Goal: Transaction & Acquisition: Purchase product/service

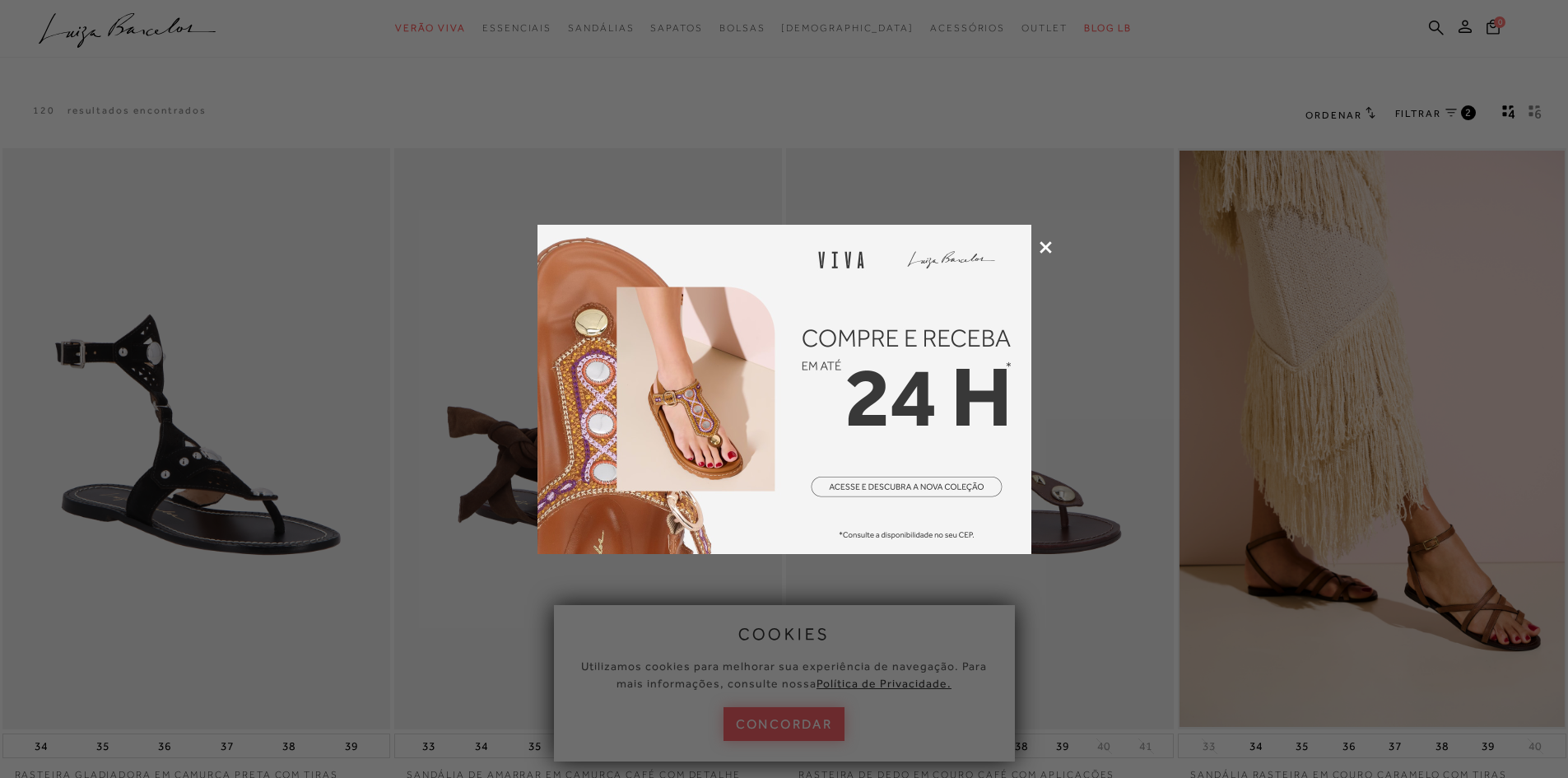
click at [1039, 244] on icon at bounding box center [1045, 247] width 13 height 13
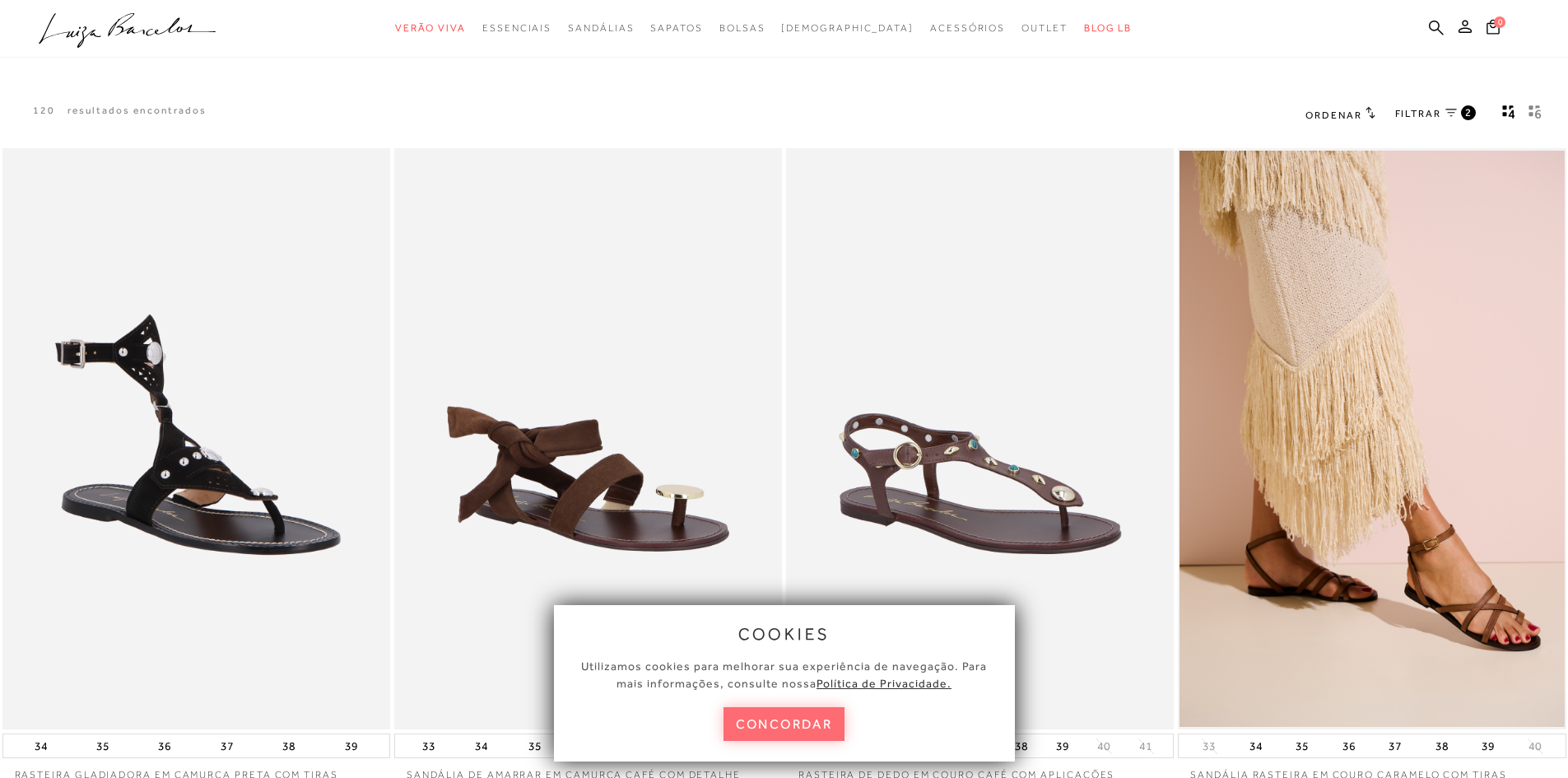
click at [783, 726] on button "concordar" at bounding box center [784, 723] width 122 height 34
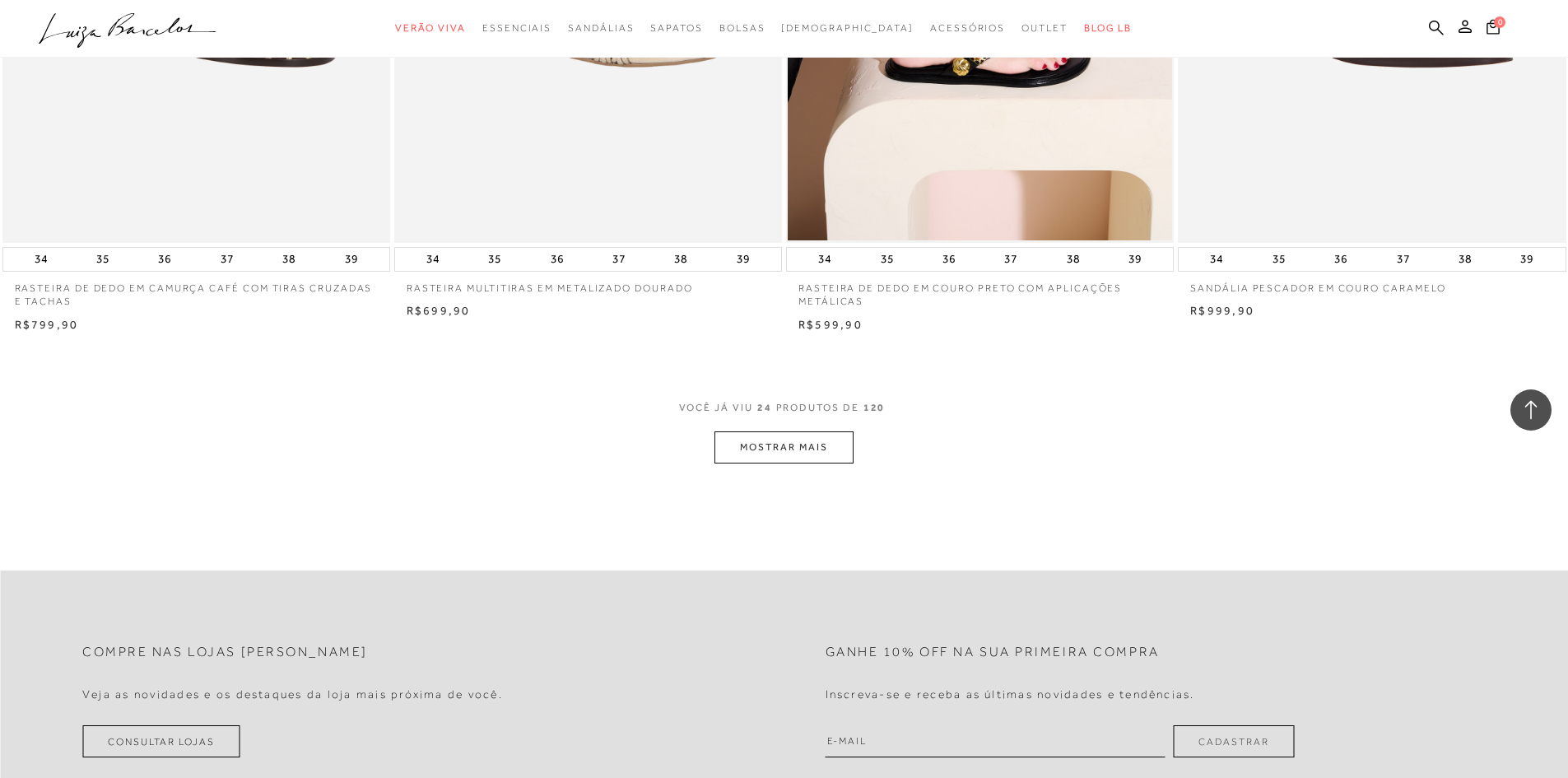
scroll to position [3950, 0]
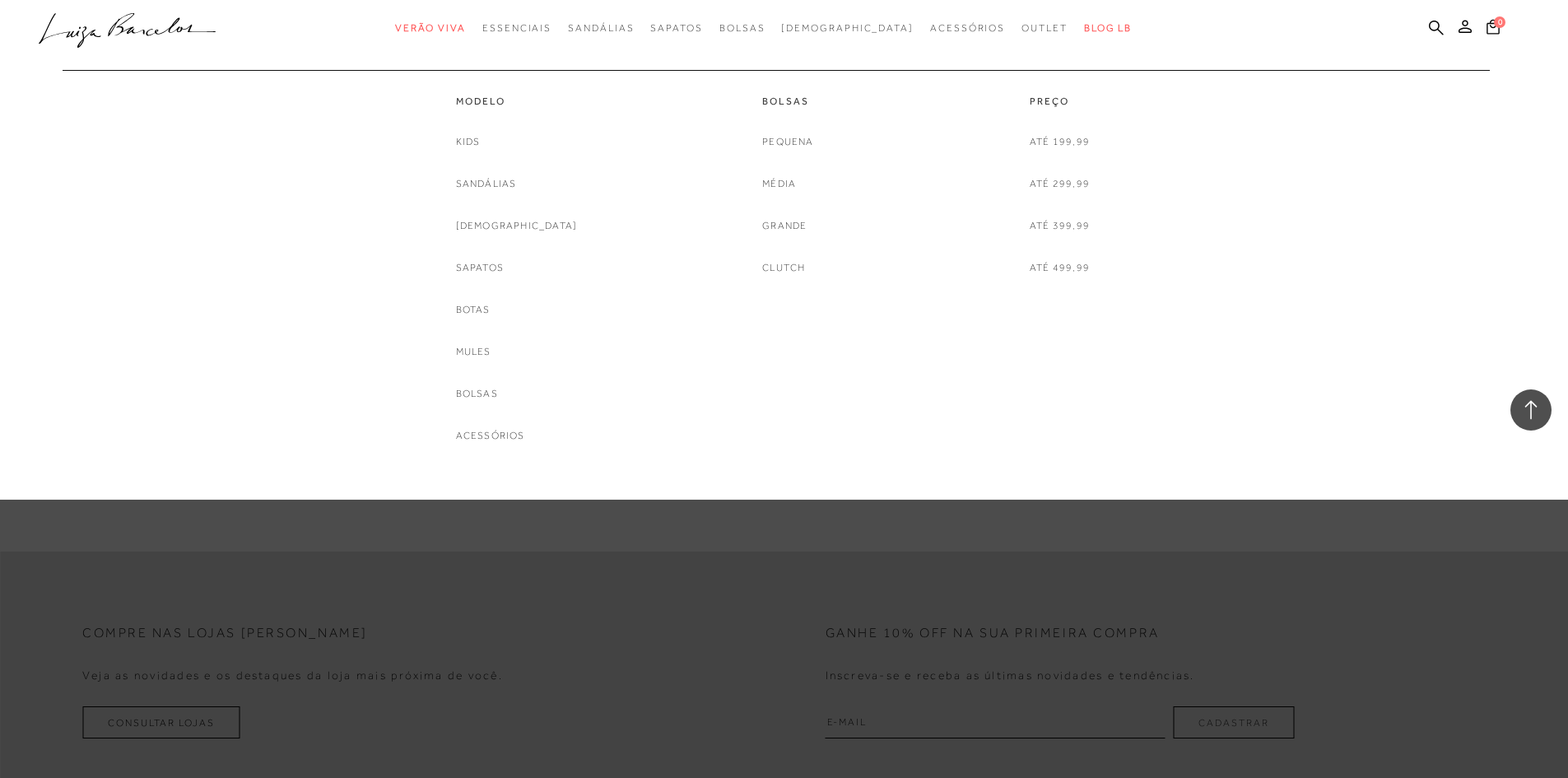
click at [519, 234] on div "Kids Sandálias Rasteiras Sapatos Botas Mules Bolsas Acessórios" at bounding box center [517, 289] width 122 height 311
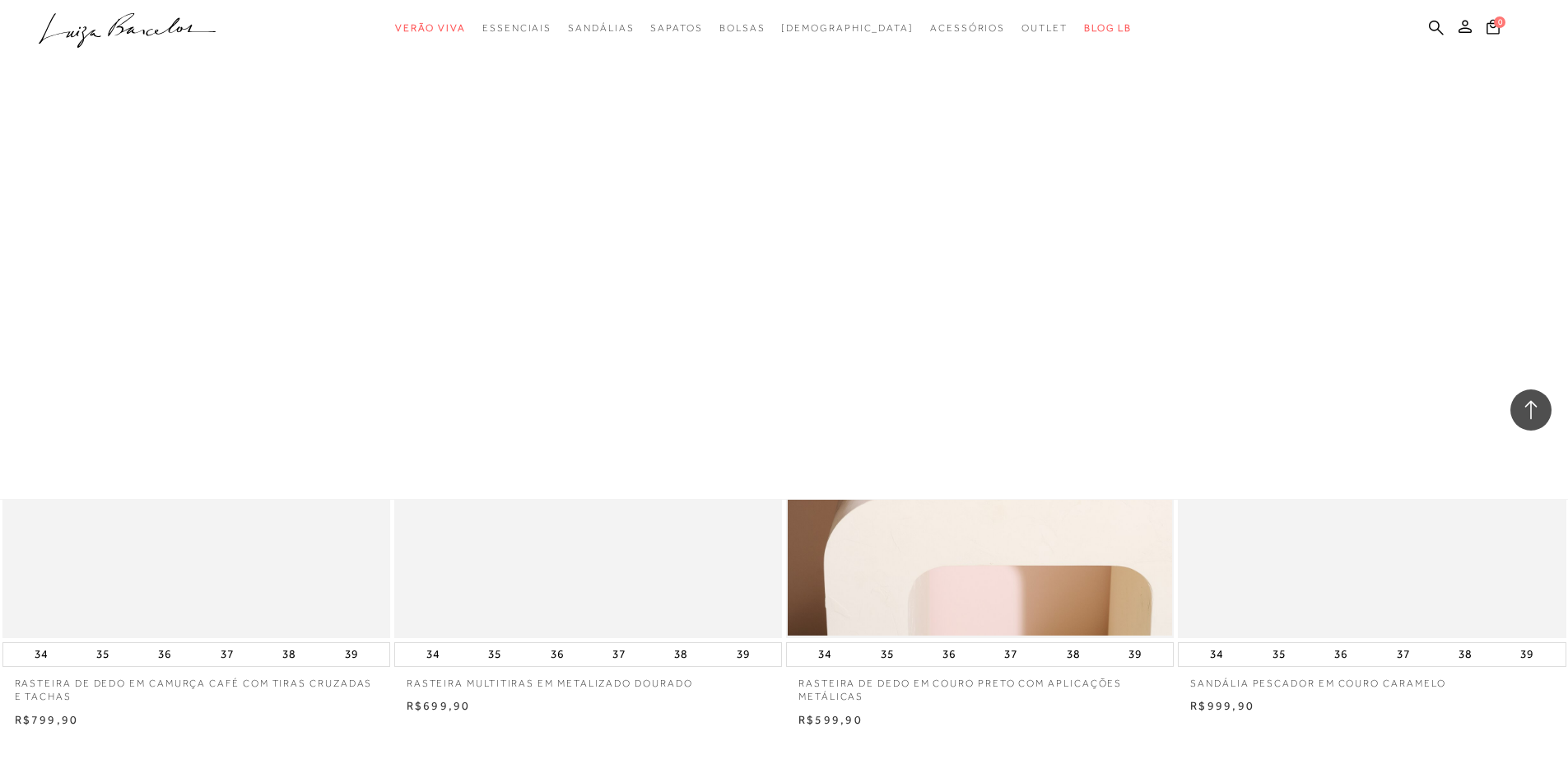
scroll to position [3539, 0]
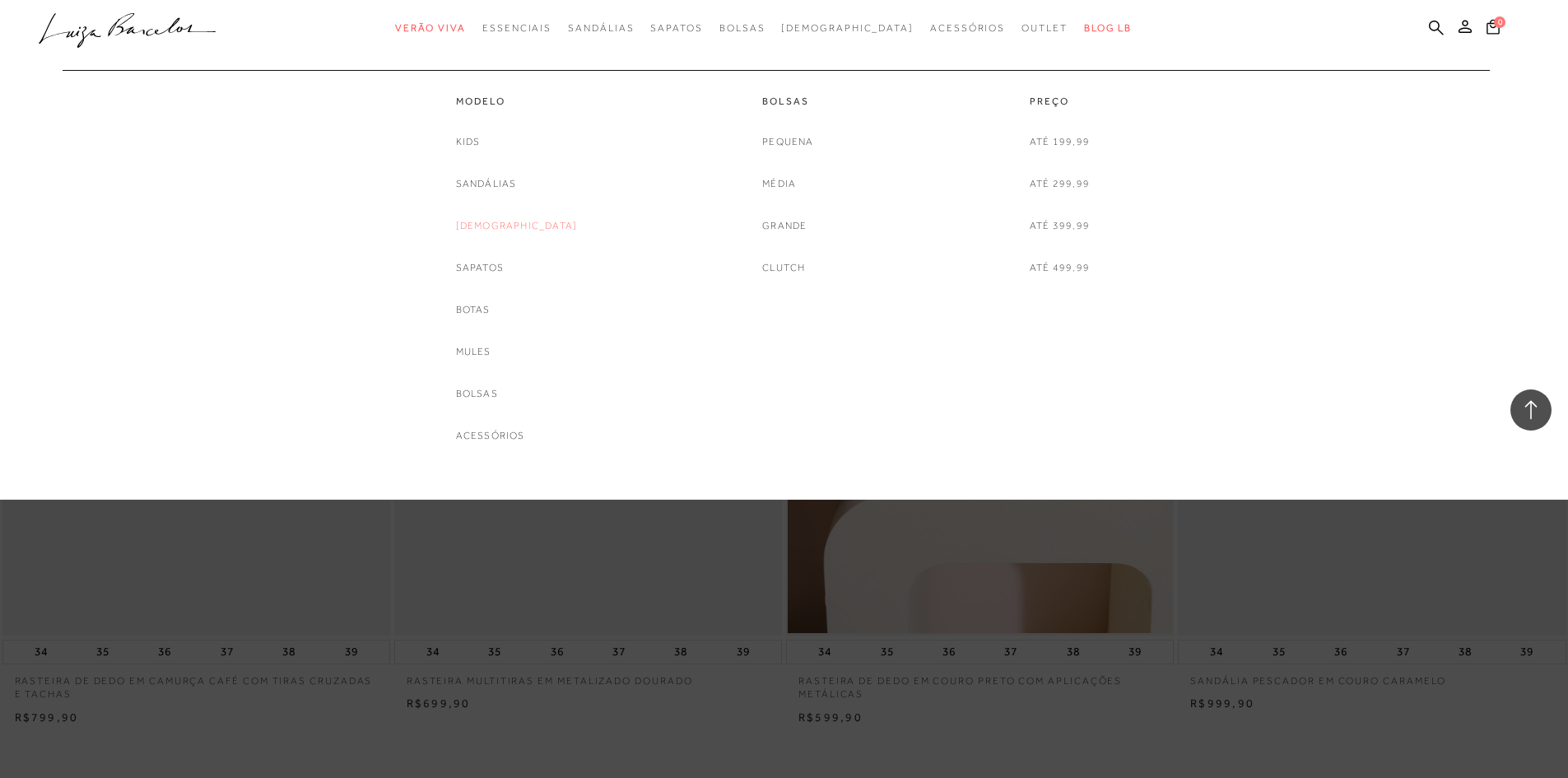
click at [506, 225] on link "[DEMOGRAPHIC_DATA]" at bounding box center [517, 226] width 122 height 18
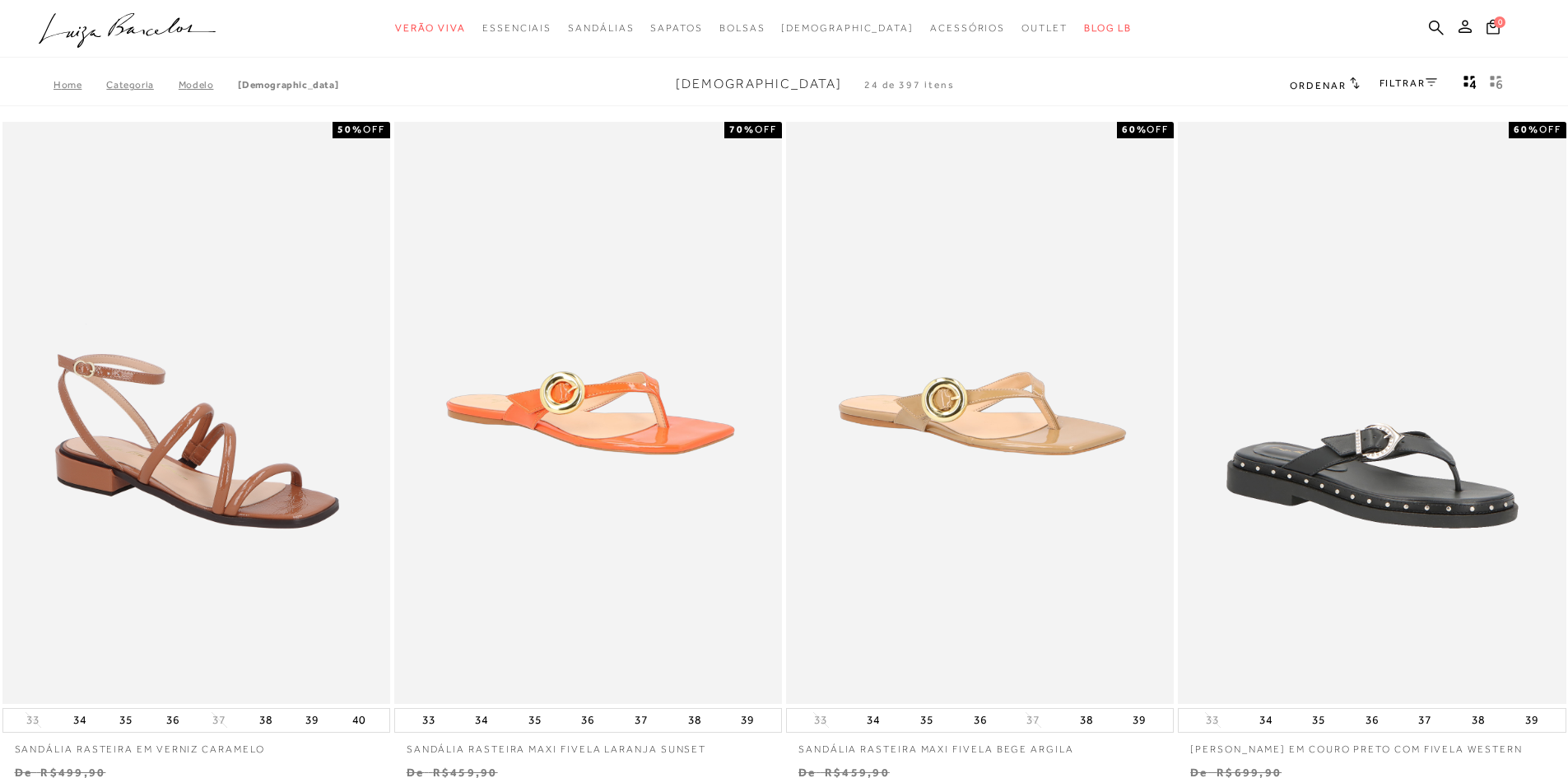
click at [1401, 84] on link "FILTRAR" at bounding box center [1408, 83] width 58 height 12
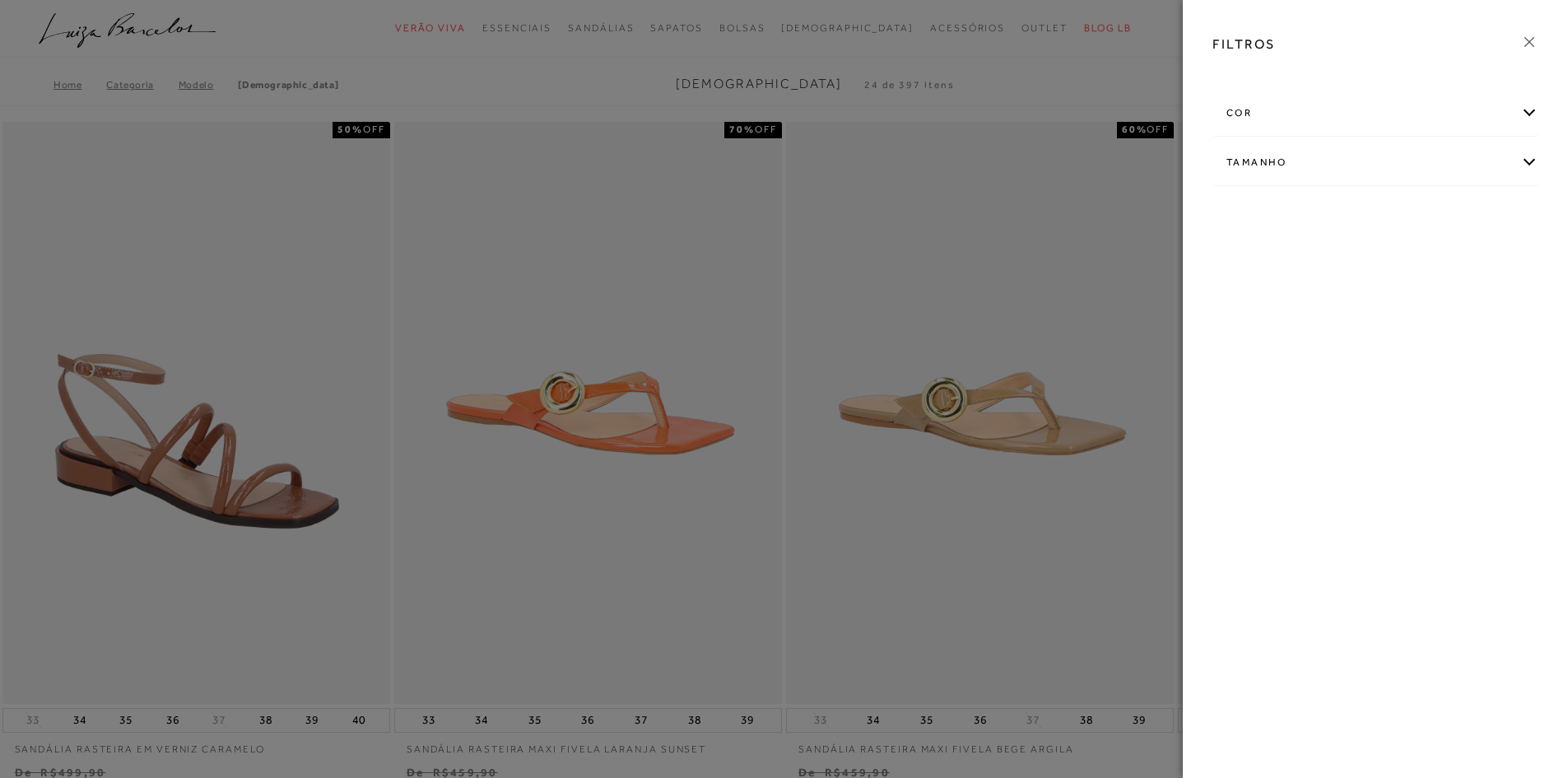
click at [1367, 155] on div "Tamanho" at bounding box center [1376, 163] width 324 height 44
click at [1398, 227] on label "35" at bounding box center [1399, 216] width 38 height 35
click at [1393, 226] on input "35" at bounding box center [1386, 218] width 17 height 17
checkbox input "true"
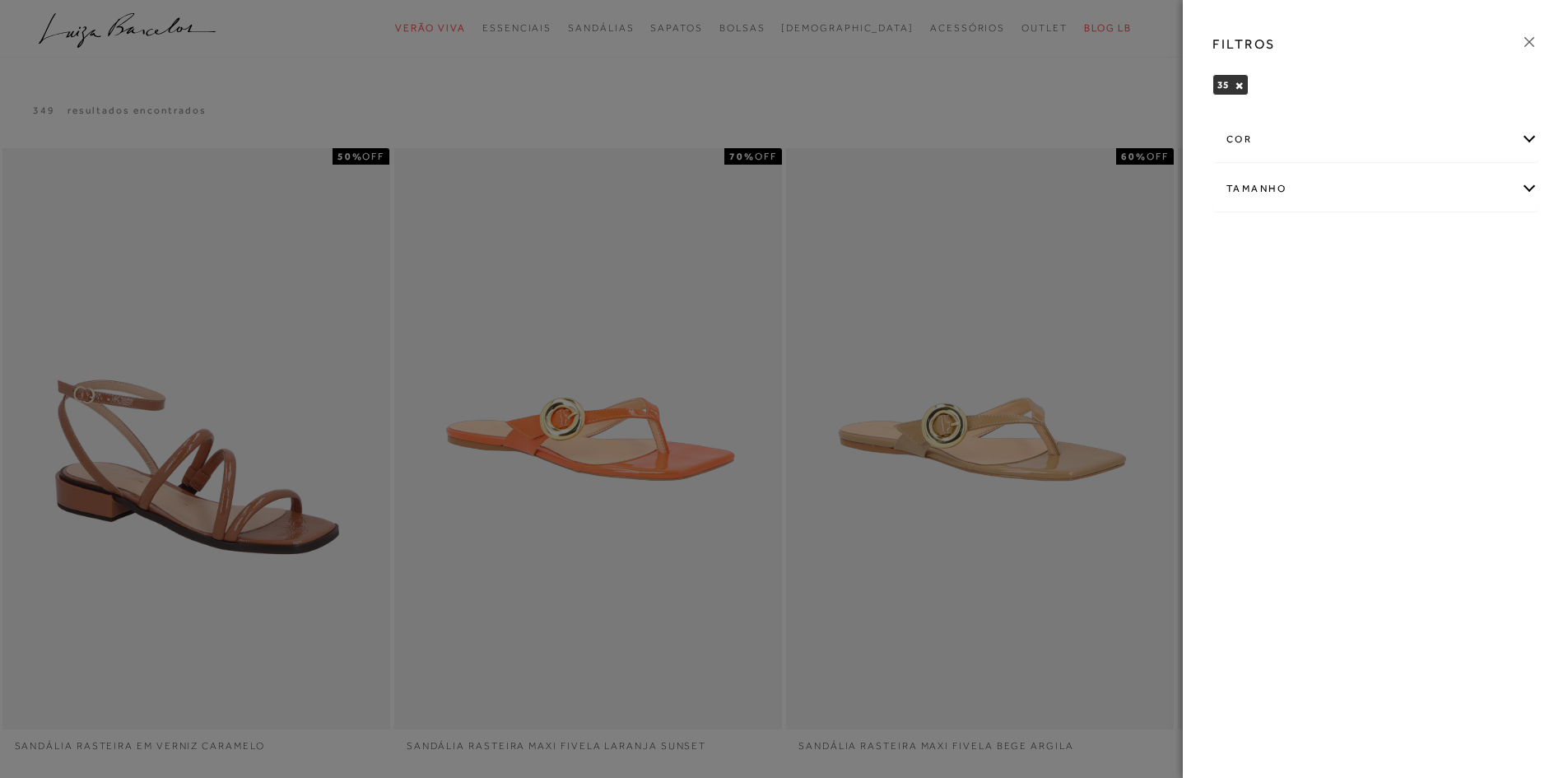
click at [1085, 79] on div at bounding box center [784, 389] width 1568 height 778
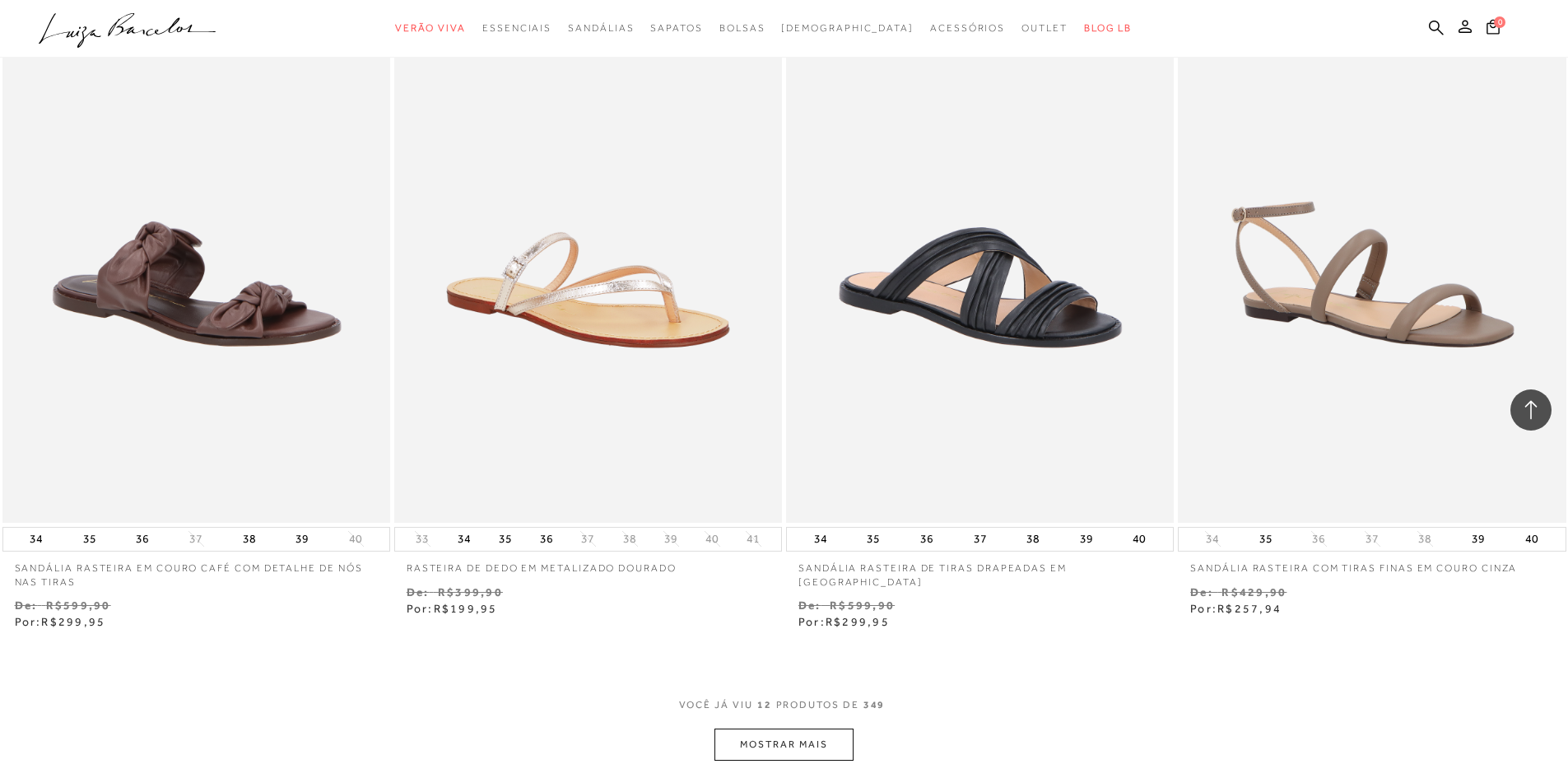
scroll to position [1646, 0]
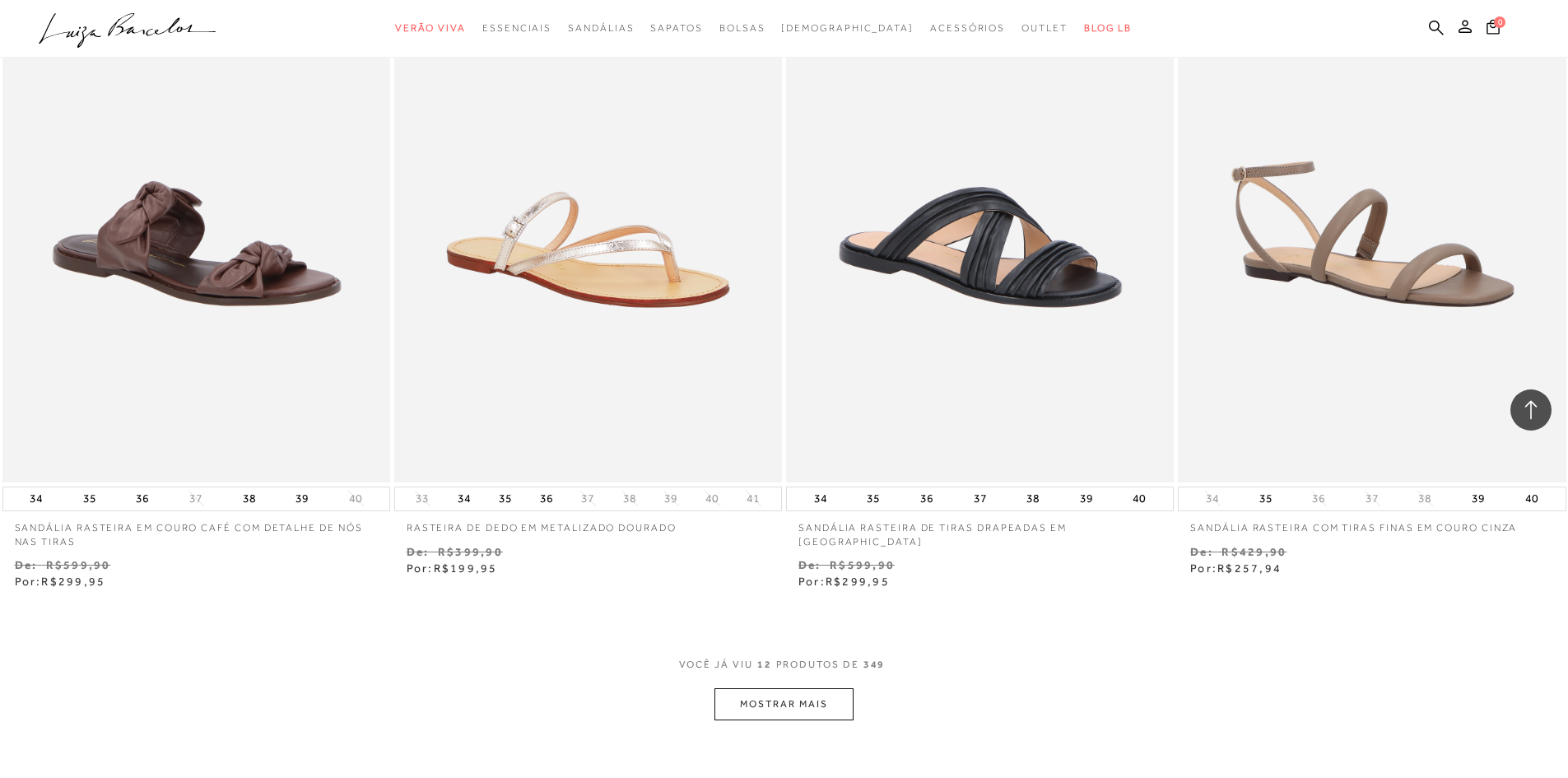
click at [819, 711] on button "MOSTRAR MAIS" at bounding box center [783, 704] width 139 height 32
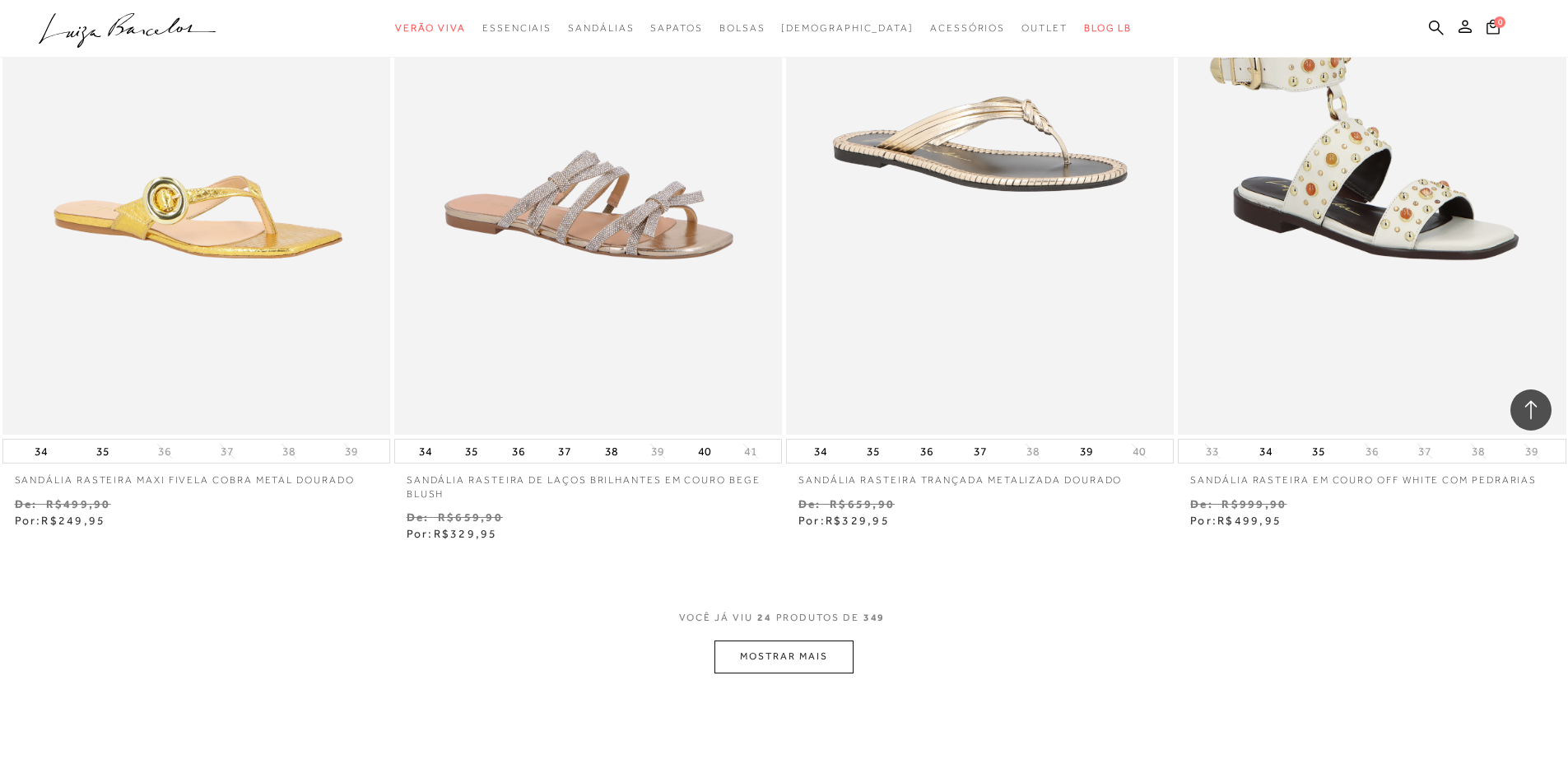
scroll to position [3950, 0]
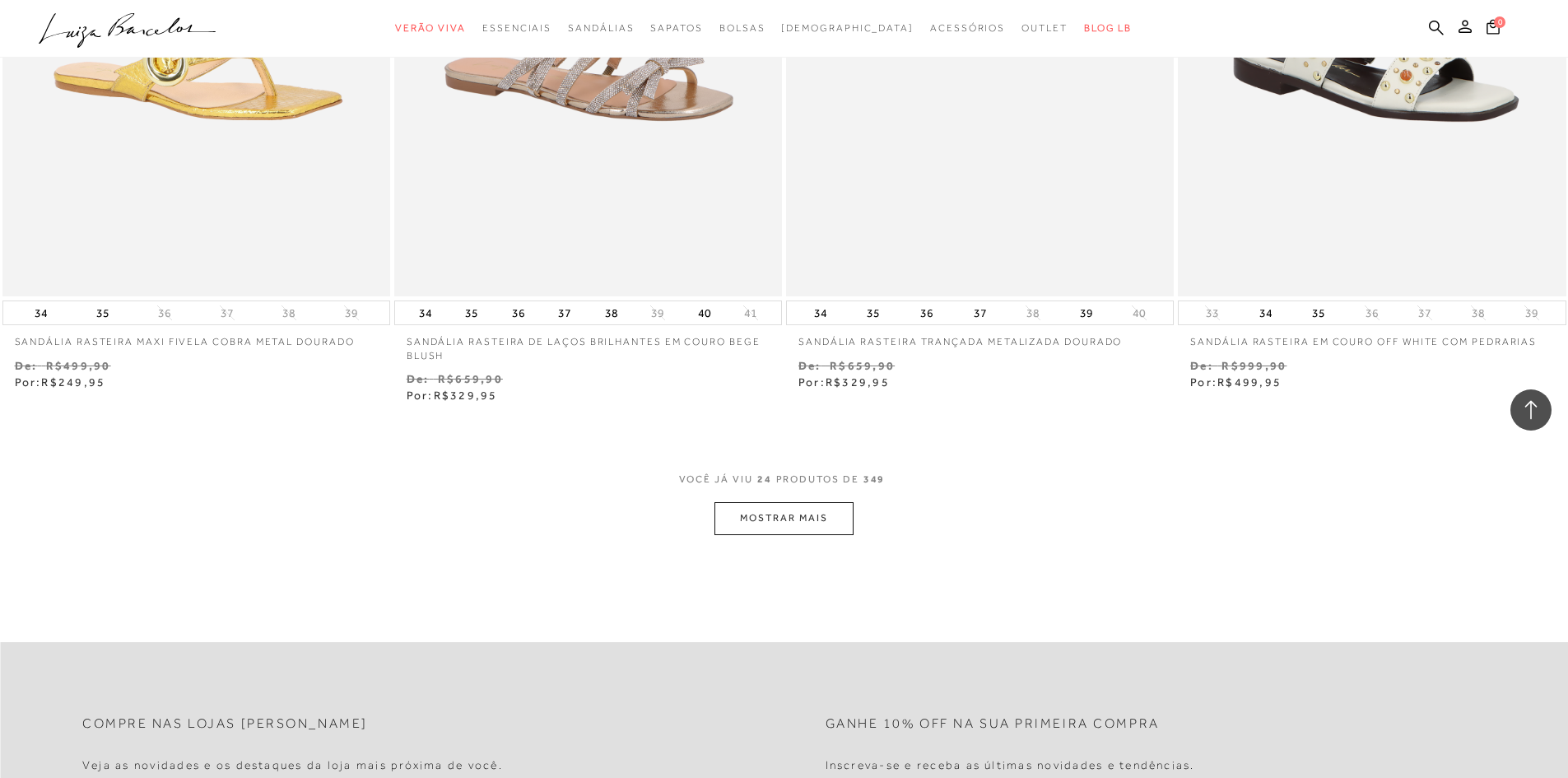
click at [803, 526] on button "MOSTRAR MAIS" at bounding box center [783, 518] width 139 height 32
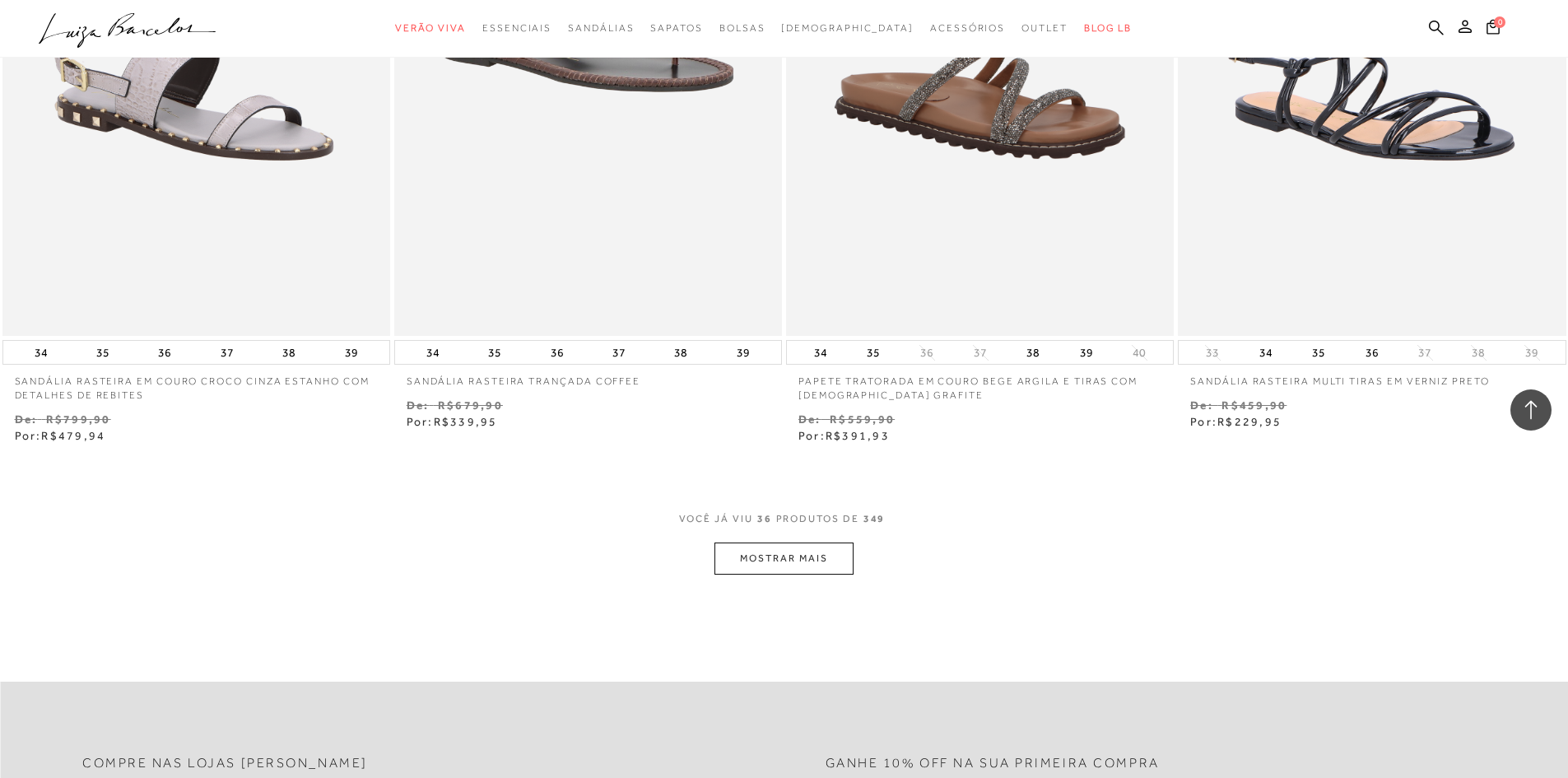
scroll to position [6008, 0]
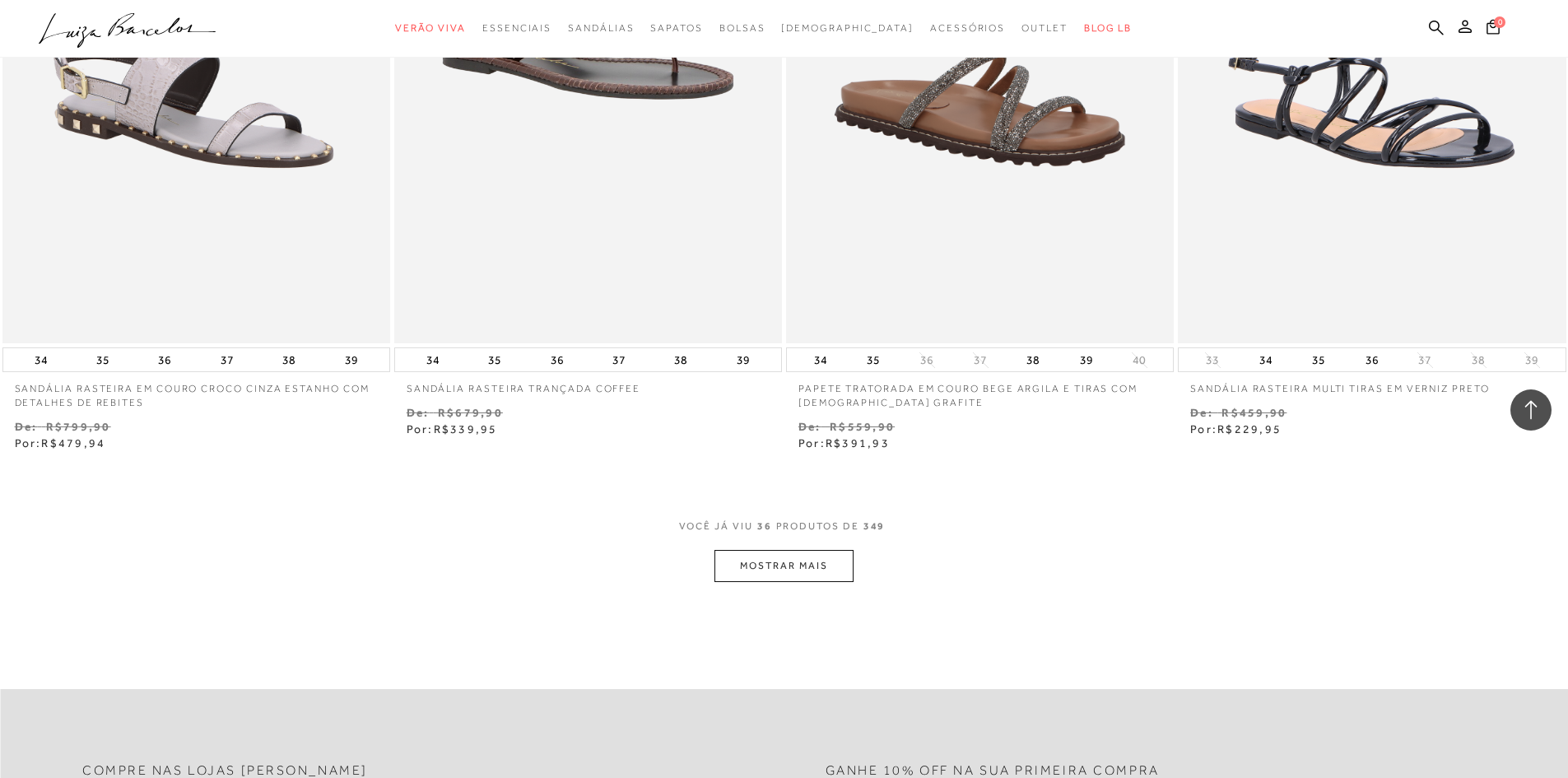
click at [816, 565] on button "MOSTRAR MAIS" at bounding box center [783, 565] width 139 height 32
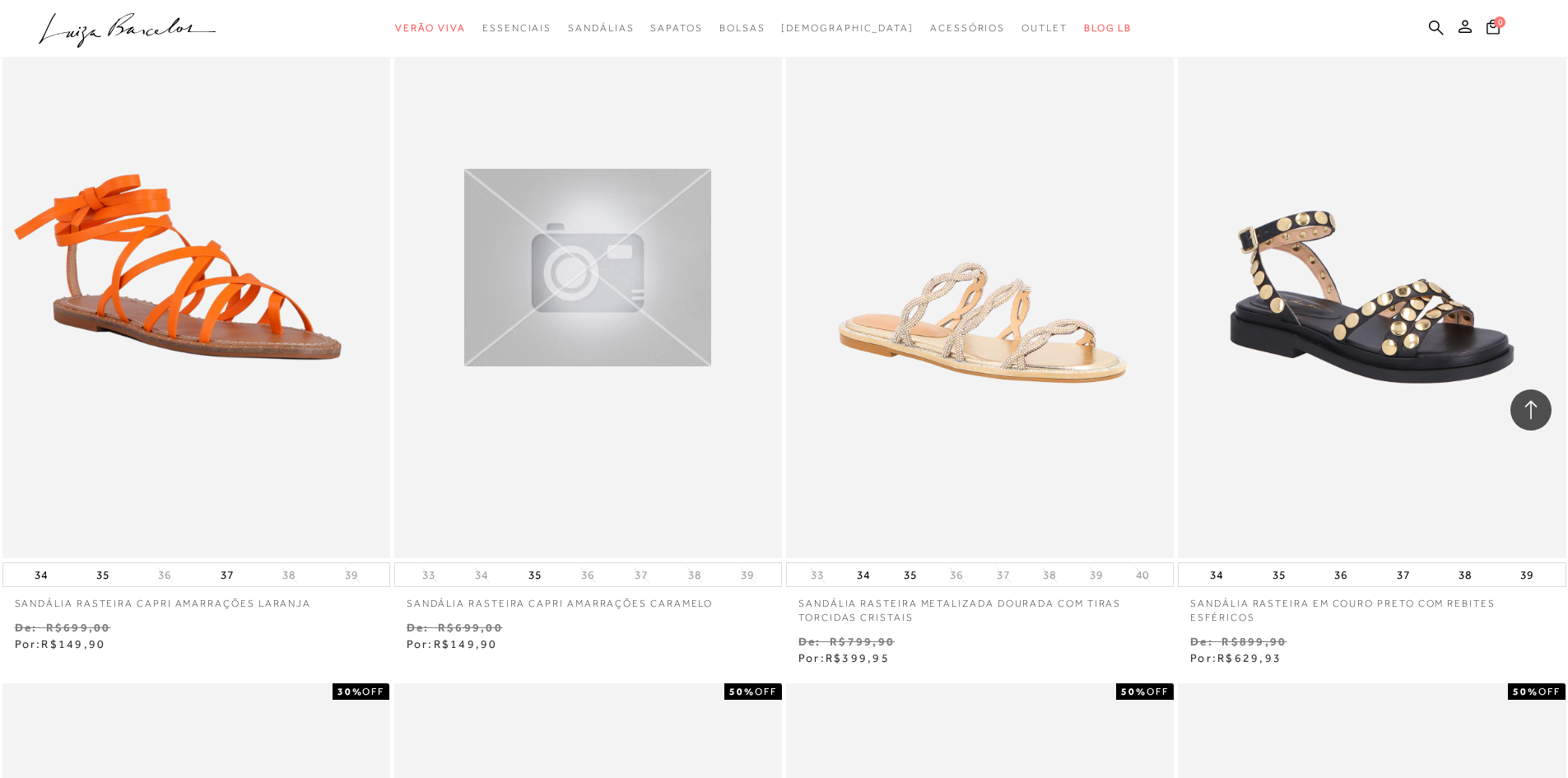
scroll to position [6502, 0]
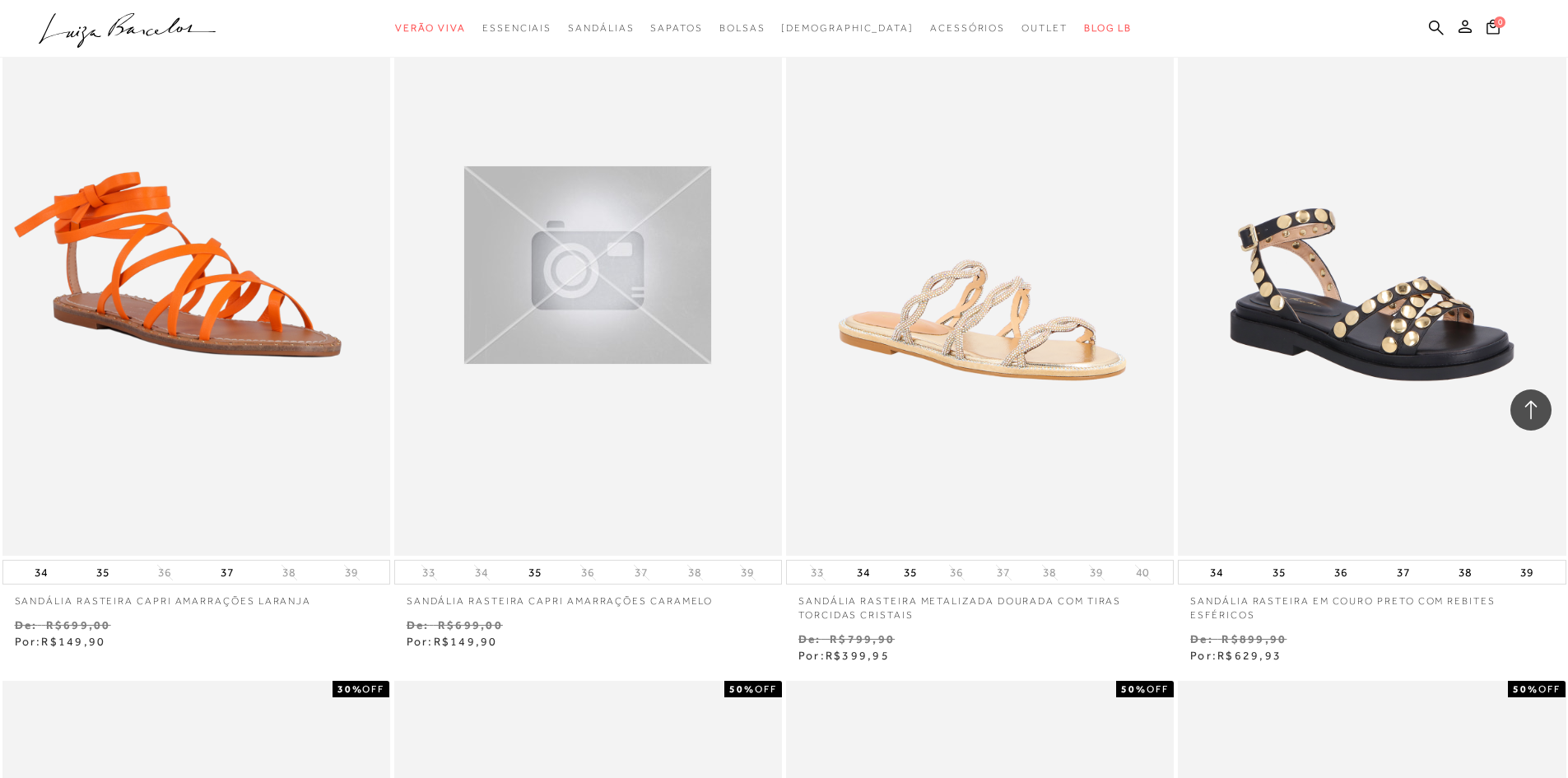
click at [508, 390] on div "Sandália rasteira capri amarrações caramelo" at bounding box center [587, 265] width 387 height 582
click at [553, 263] on img at bounding box center [588, 265] width 247 height 197
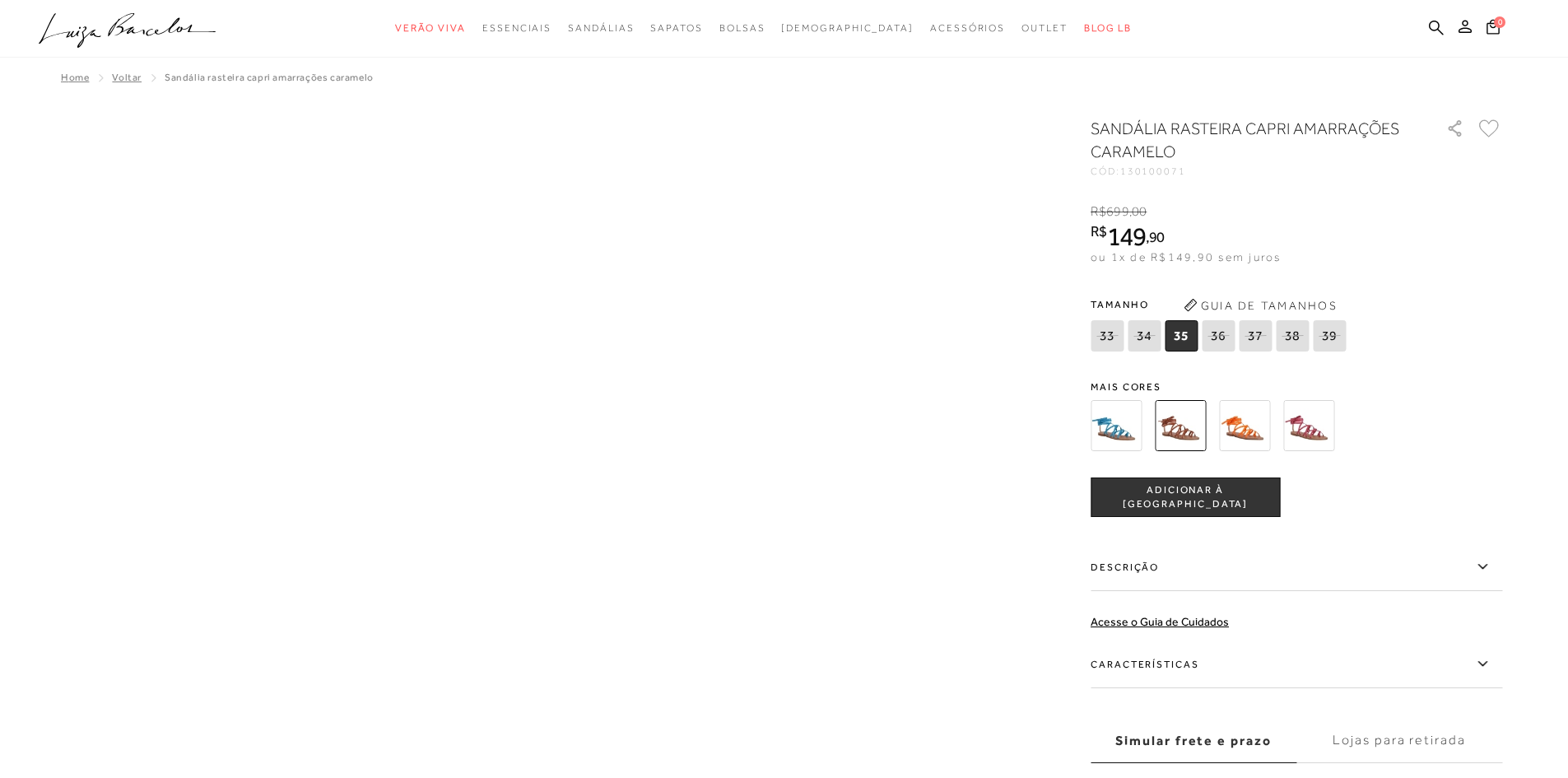
click at [1136, 428] on img at bounding box center [1116, 425] width 51 height 51
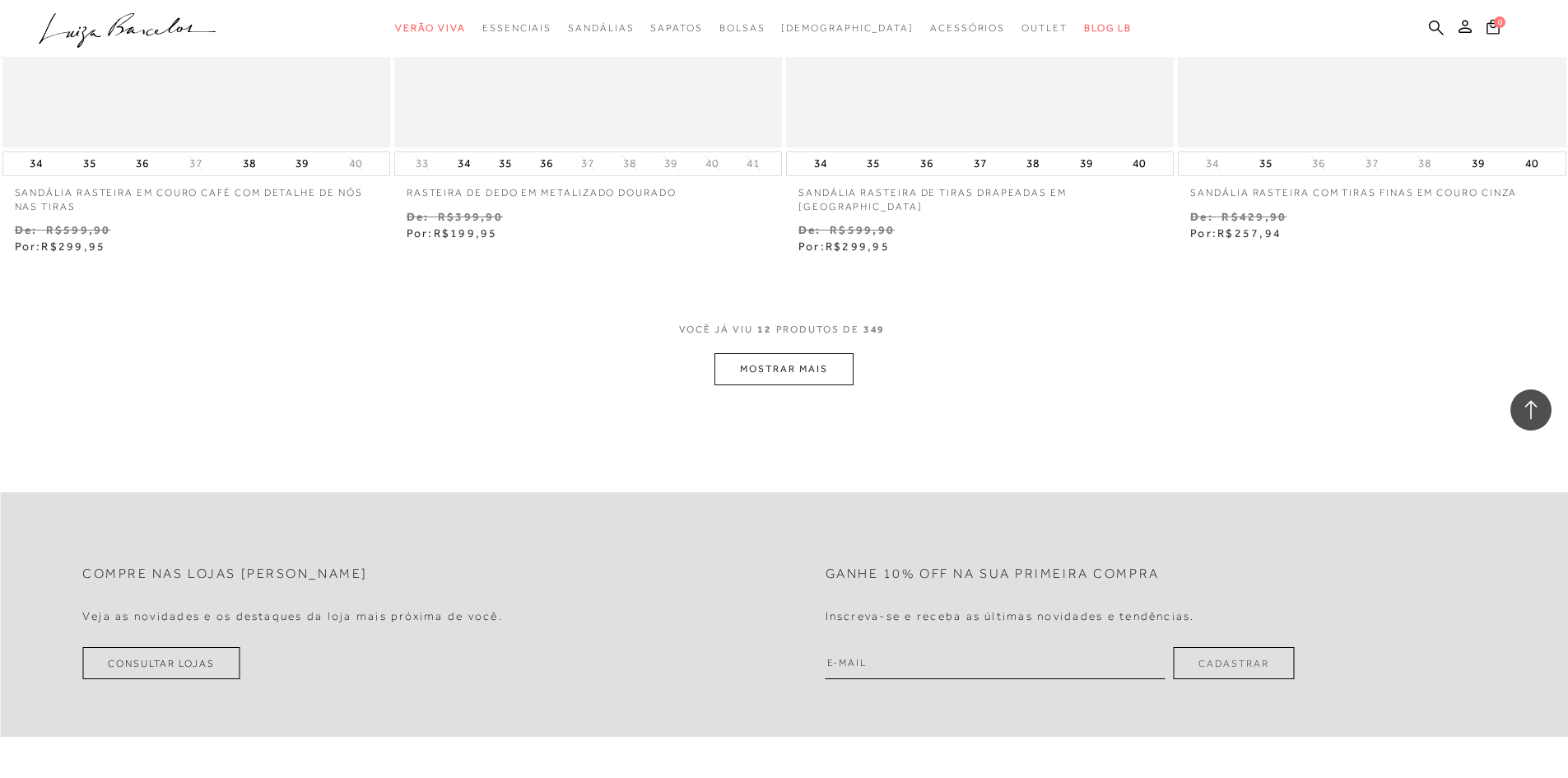
scroll to position [1979, 0]
click at [795, 364] on button "MOSTRAR MAIS" at bounding box center [783, 371] width 139 height 32
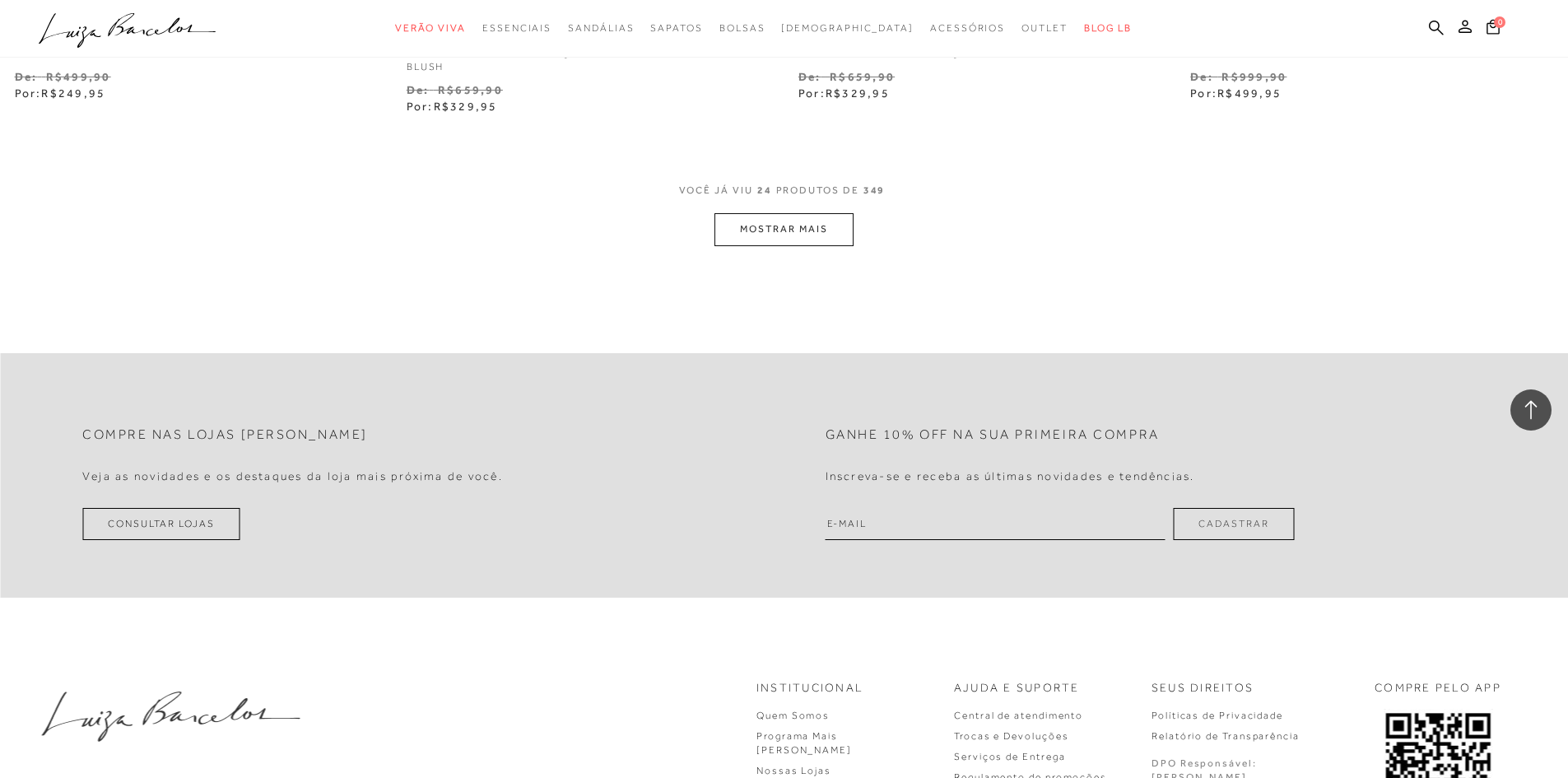
scroll to position [4119, 0]
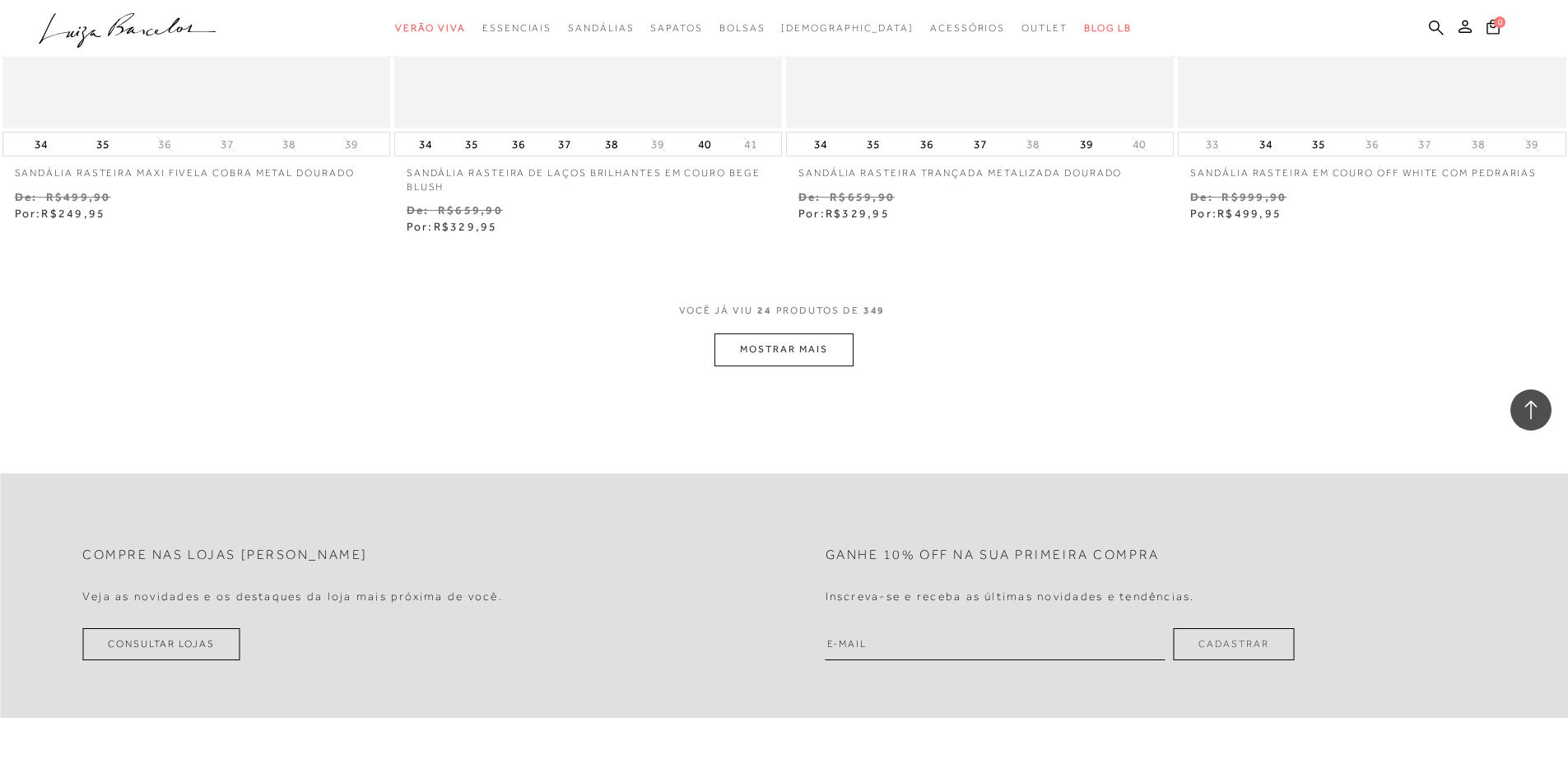
click at [823, 346] on button "MOSTRAR MAIS" at bounding box center [783, 350] width 139 height 32
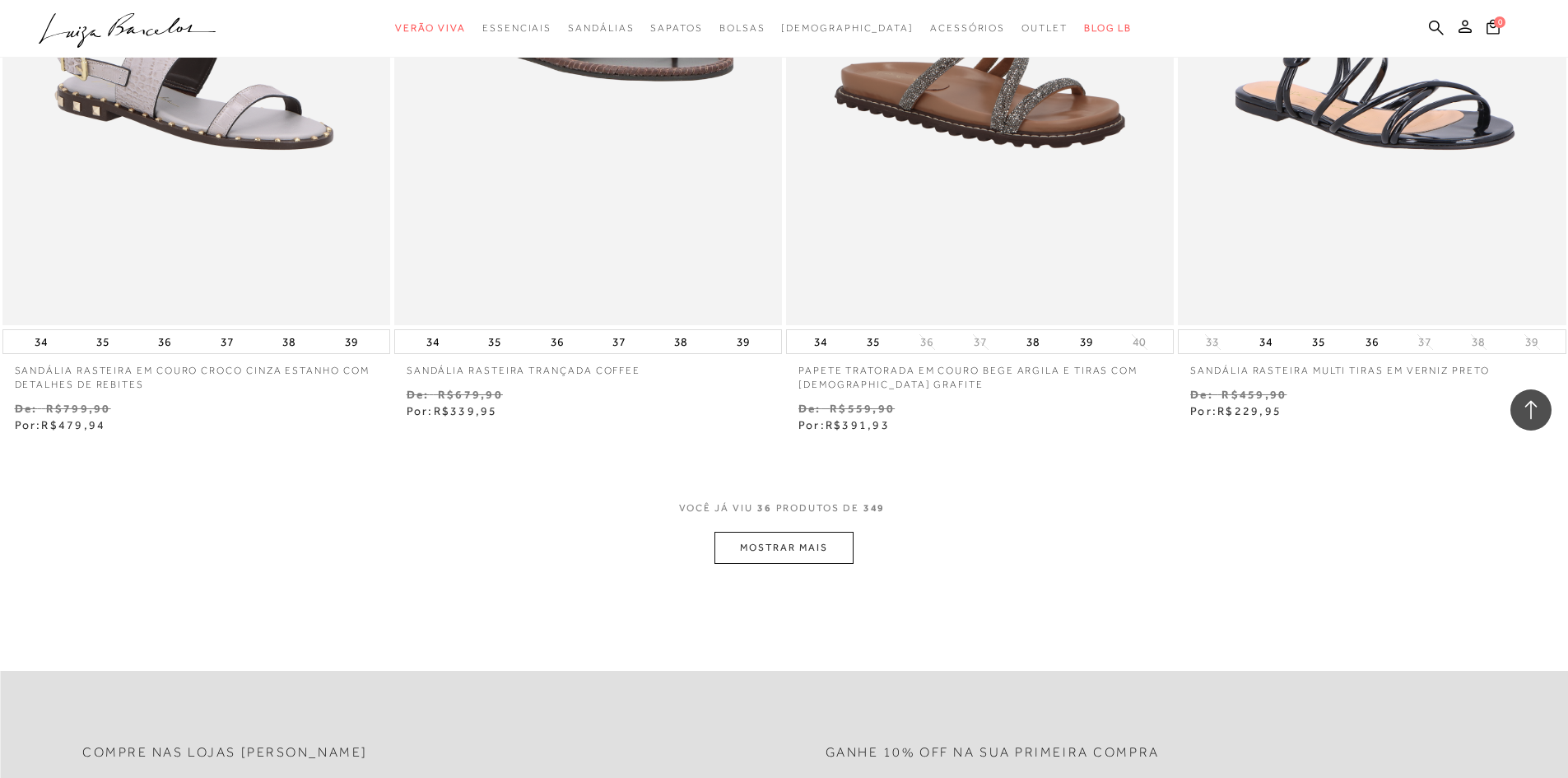
scroll to position [6177, 0]
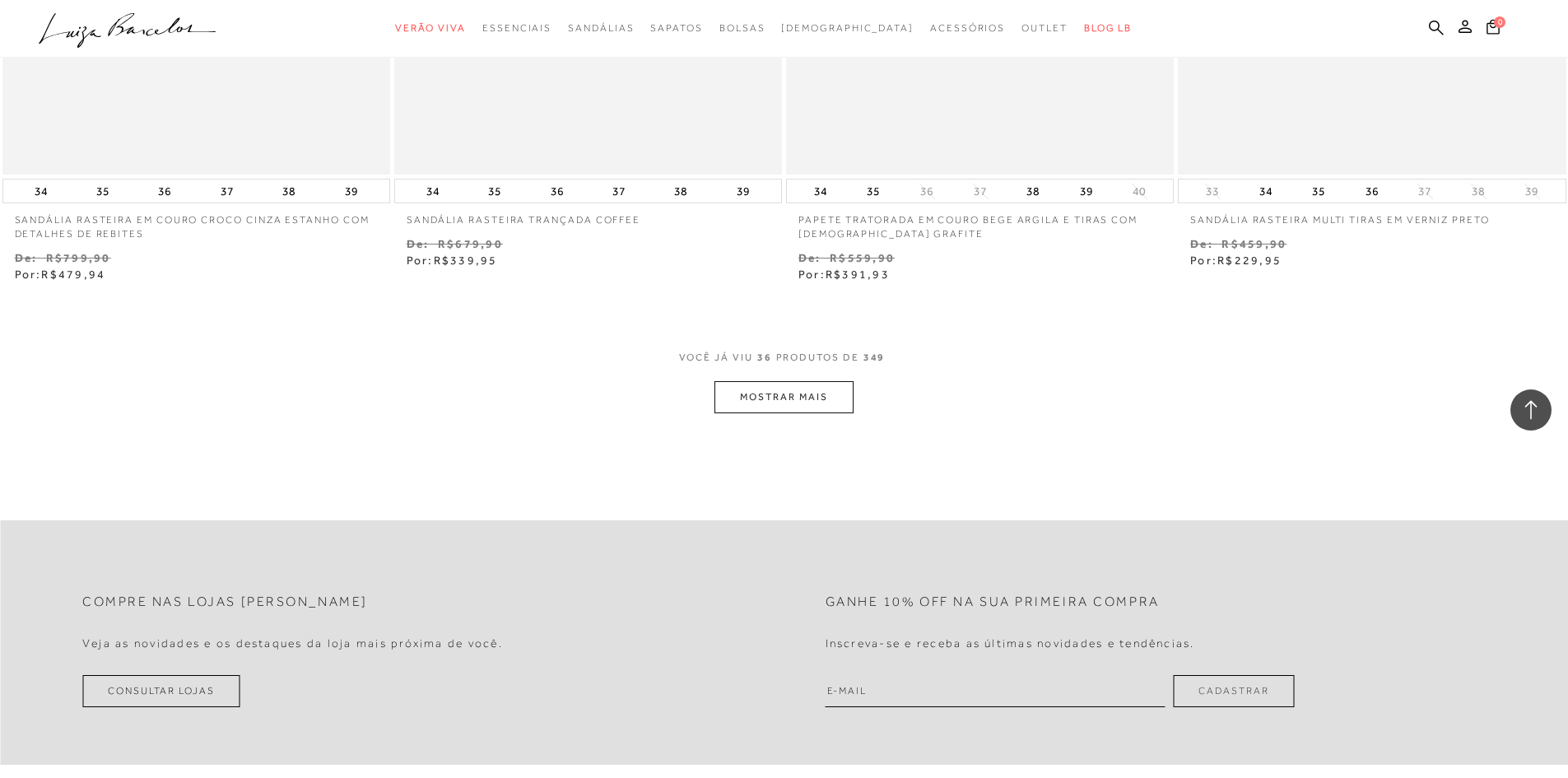
click at [767, 407] on button "MOSTRAR MAIS" at bounding box center [783, 397] width 139 height 32
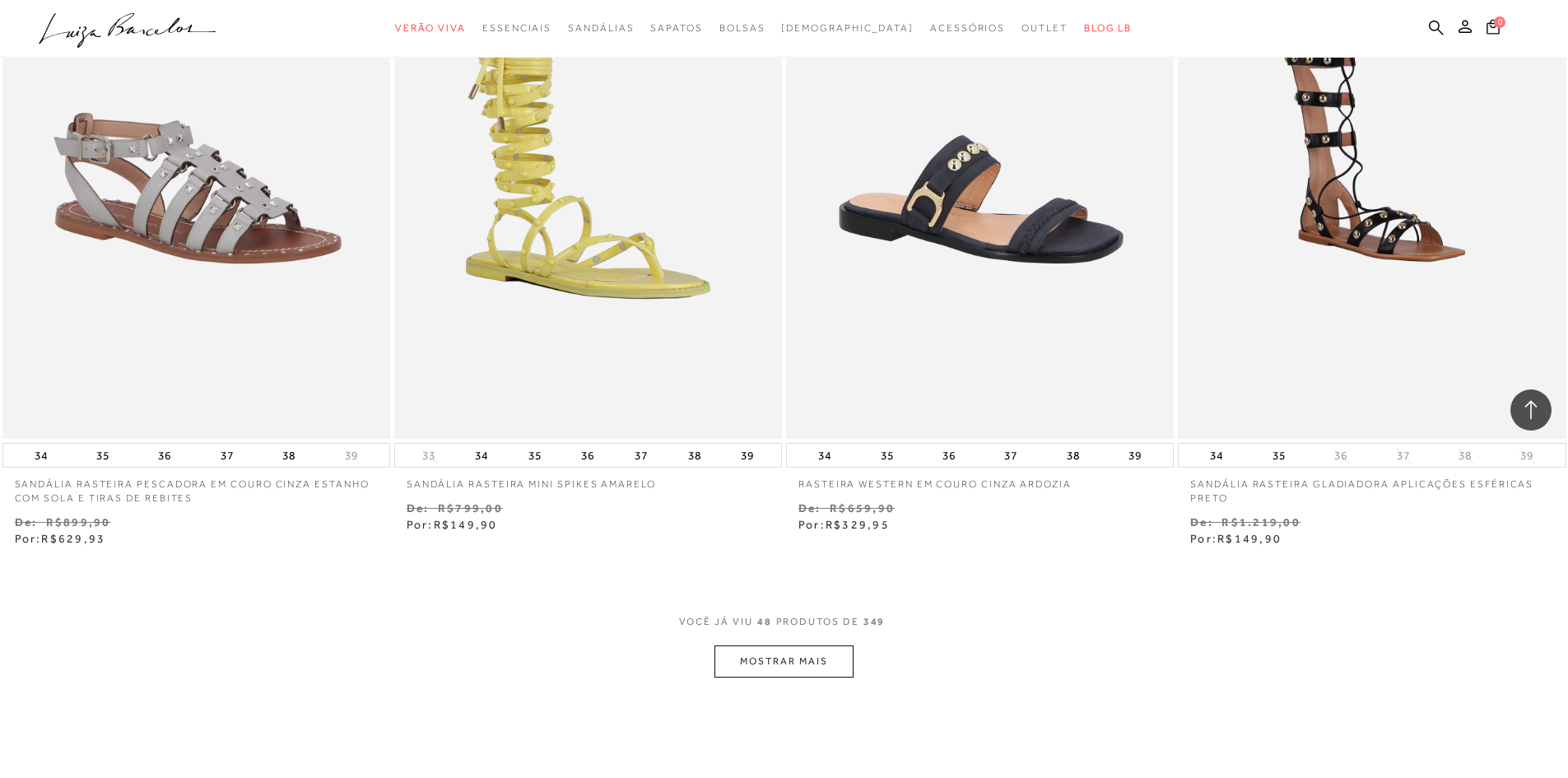
scroll to position [8070, 0]
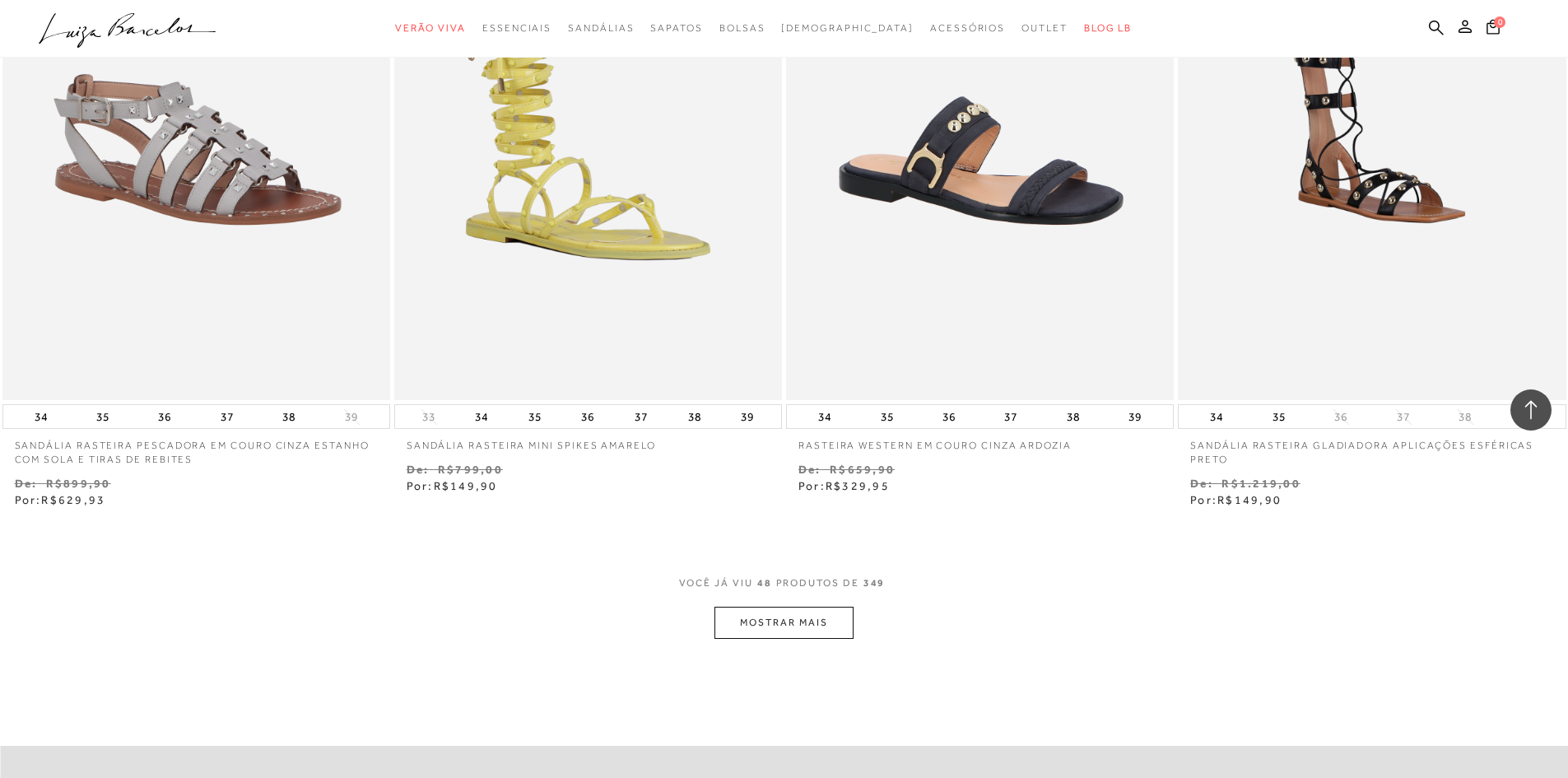
click at [793, 619] on button "MOSTRAR MAIS" at bounding box center [783, 623] width 139 height 32
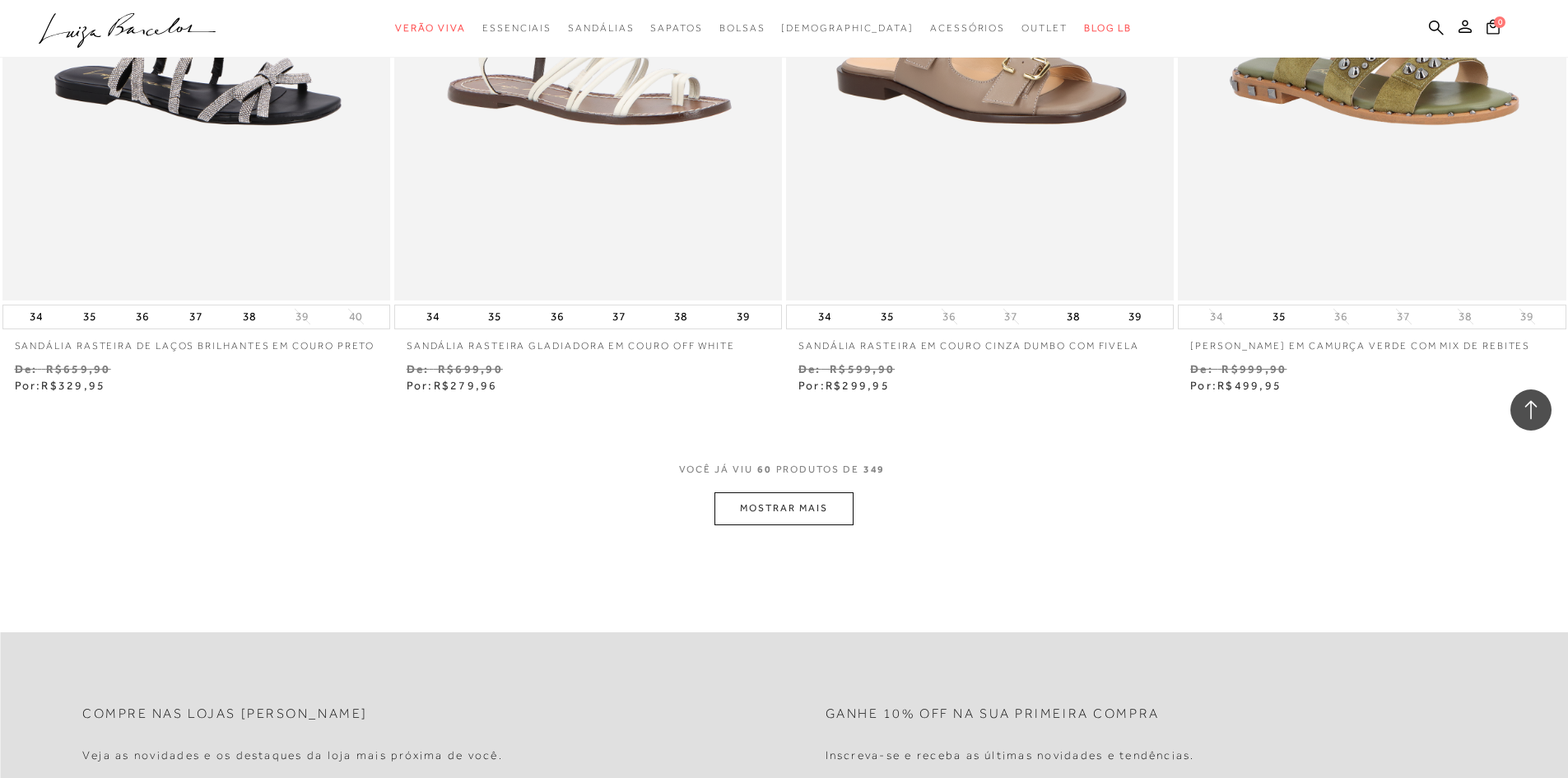
scroll to position [10292, 0]
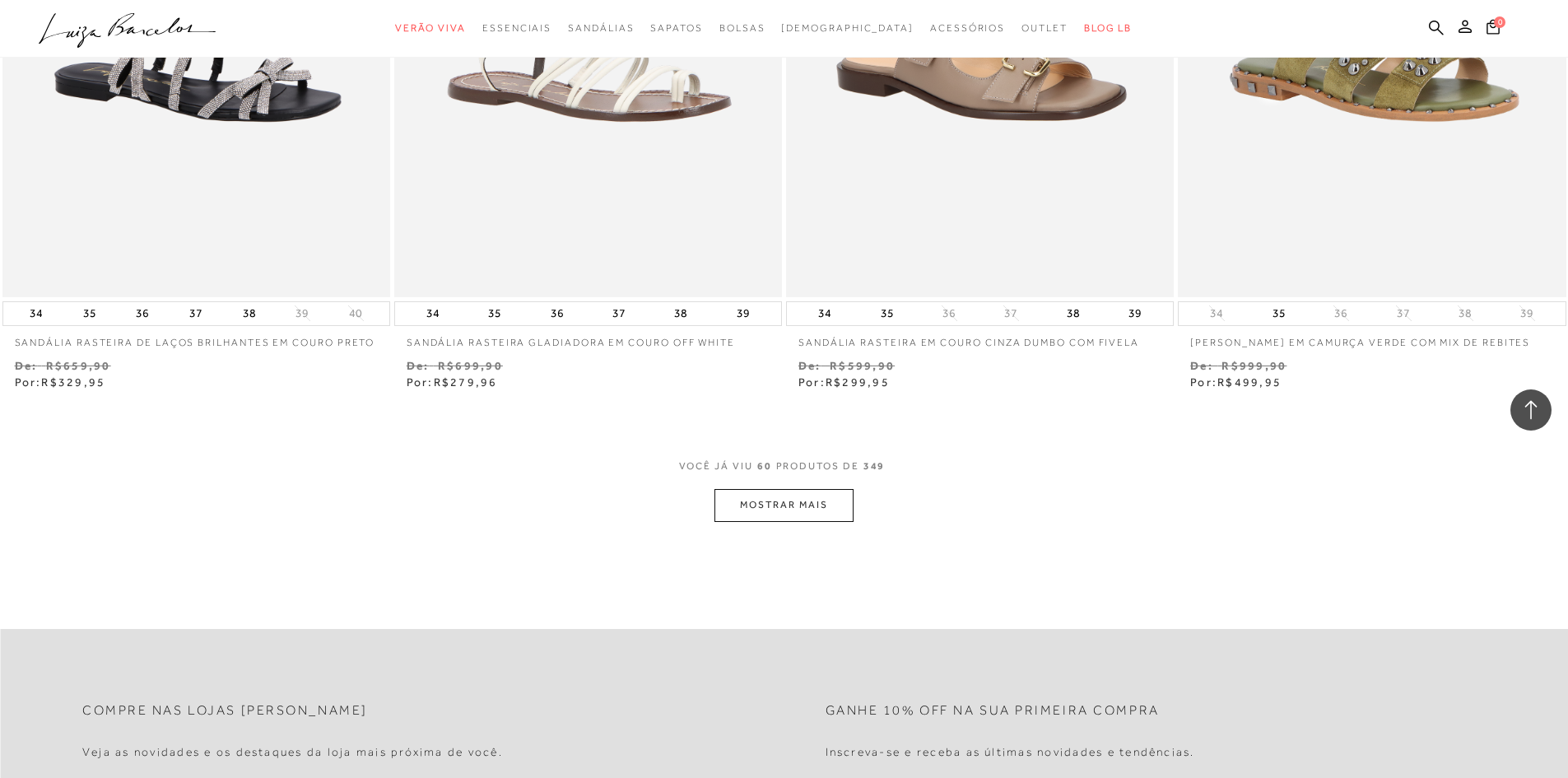
click at [832, 521] on button "MOSTRAR MAIS" at bounding box center [783, 505] width 139 height 32
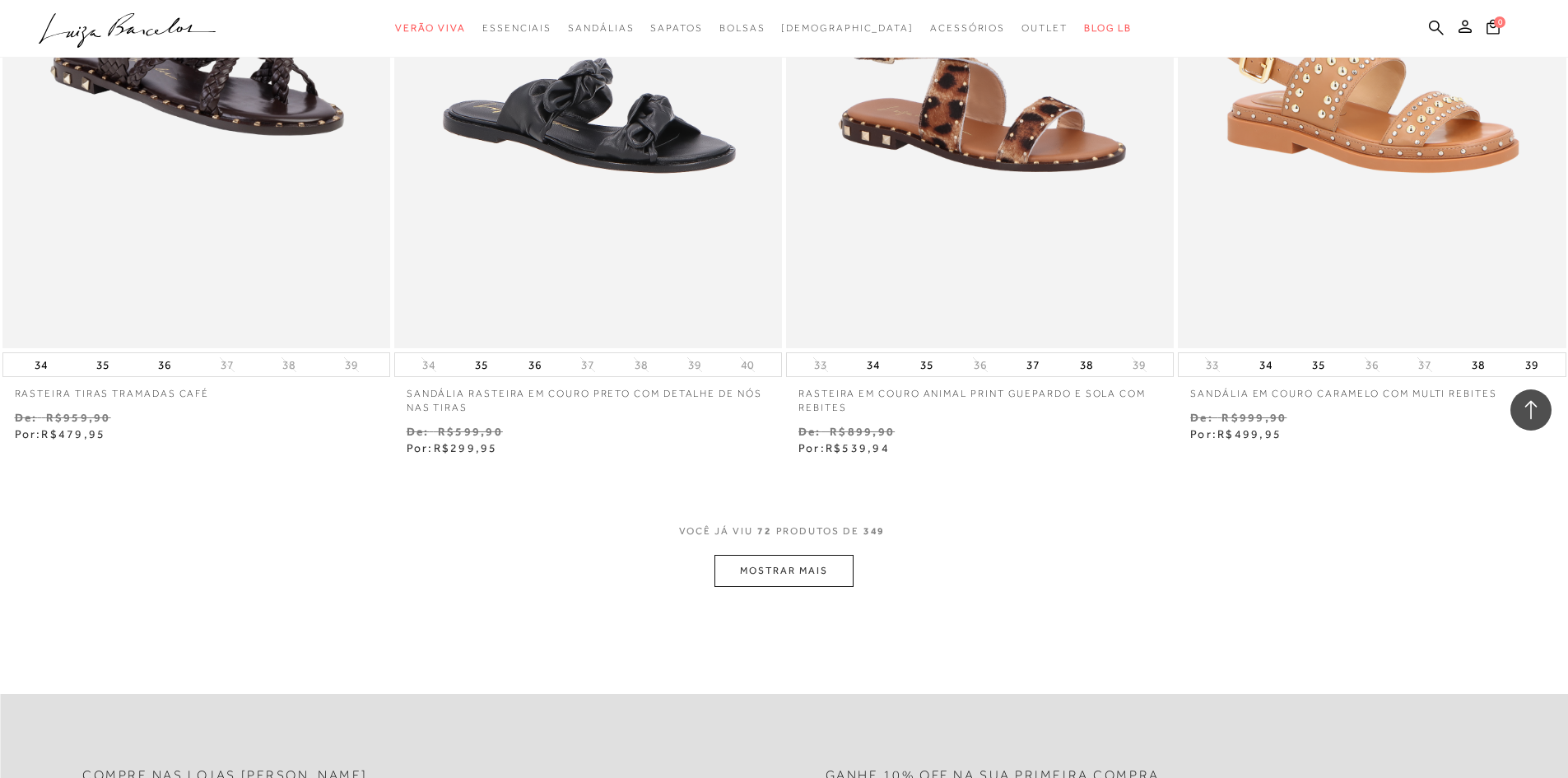
scroll to position [12350, 0]
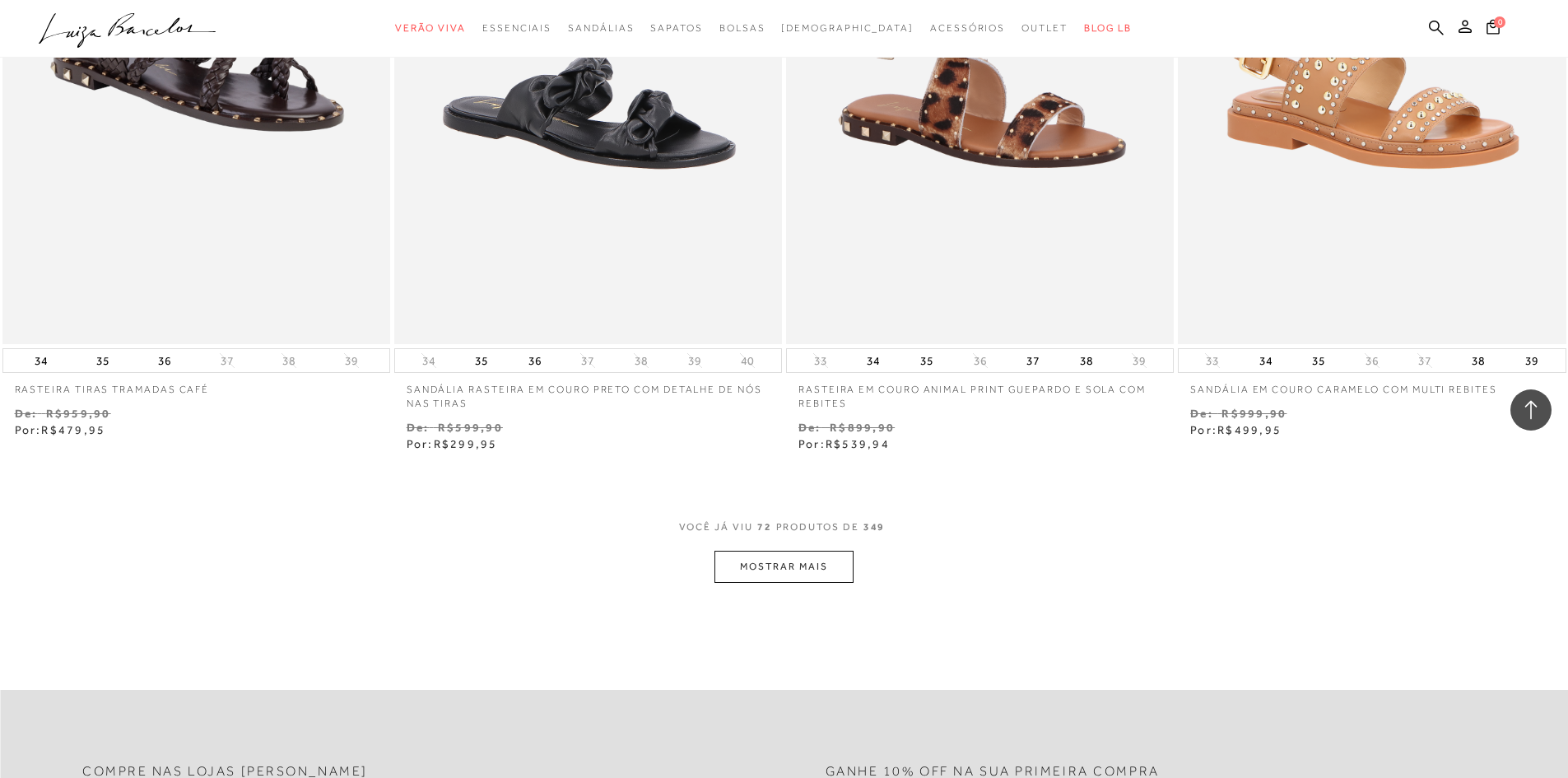
click at [836, 583] on button "MOSTRAR MAIS" at bounding box center [783, 566] width 139 height 32
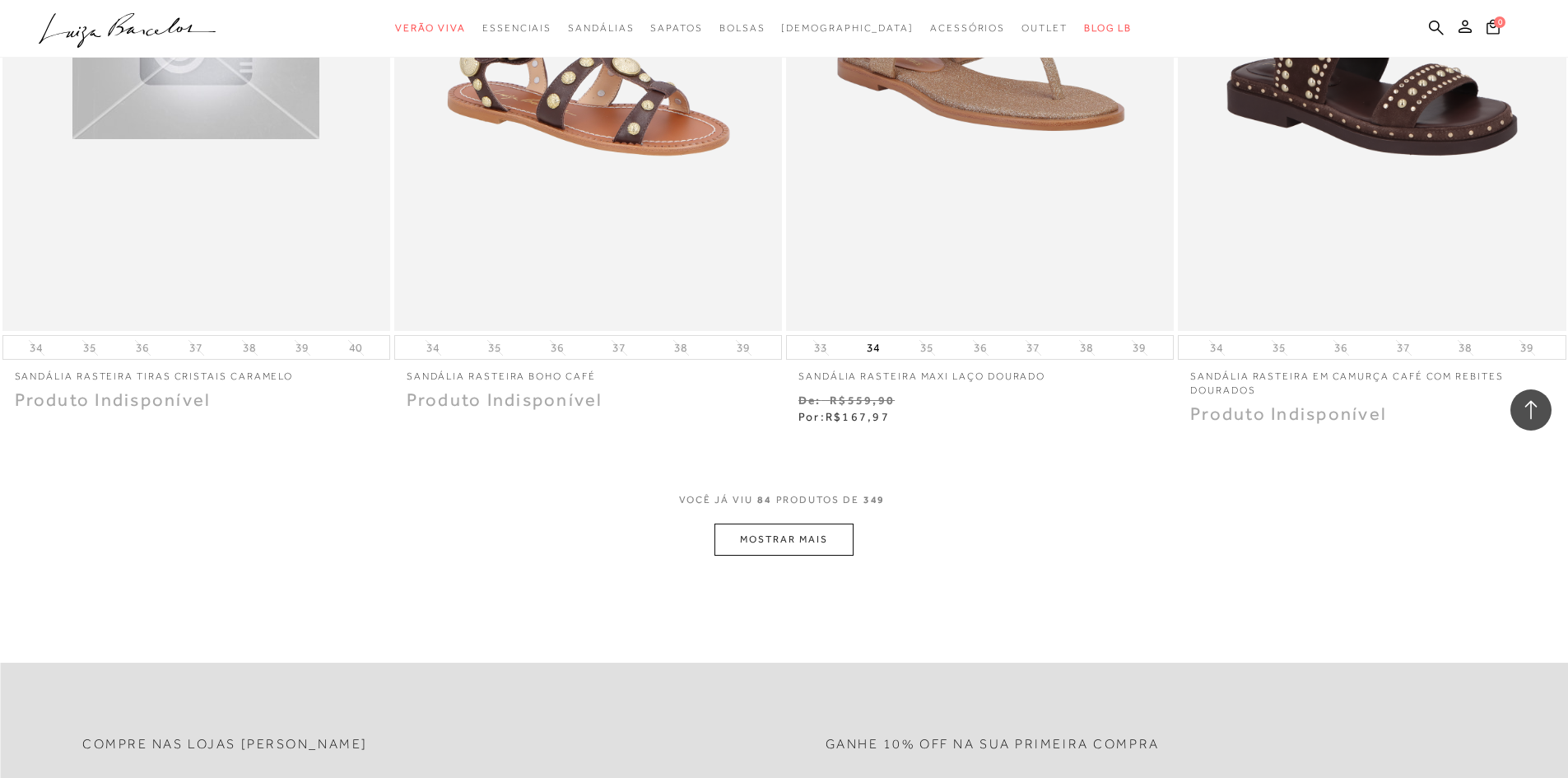
scroll to position [14490, 0]
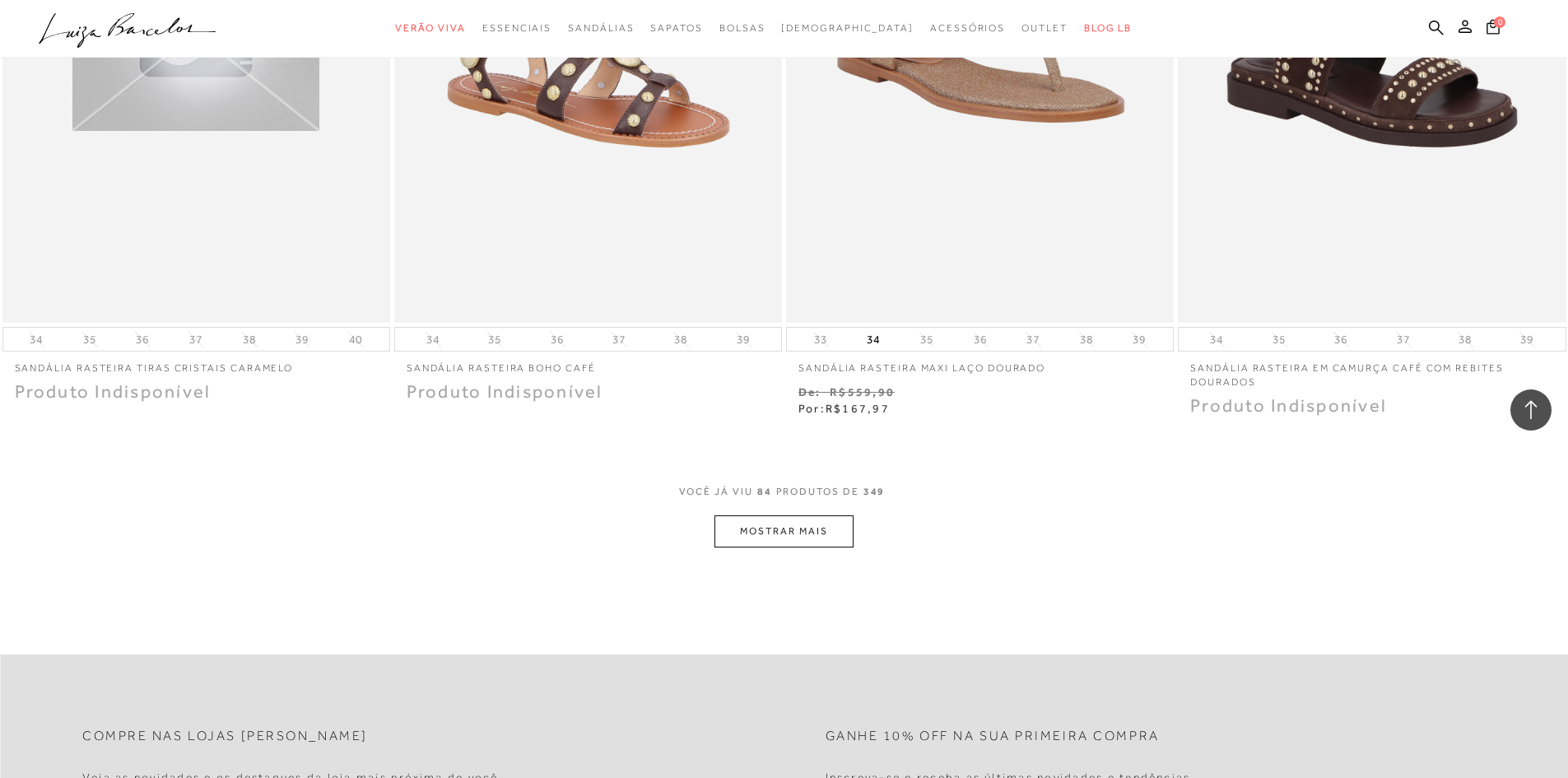
click at [804, 547] on button "MOSTRAR MAIS" at bounding box center [783, 531] width 139 height 32
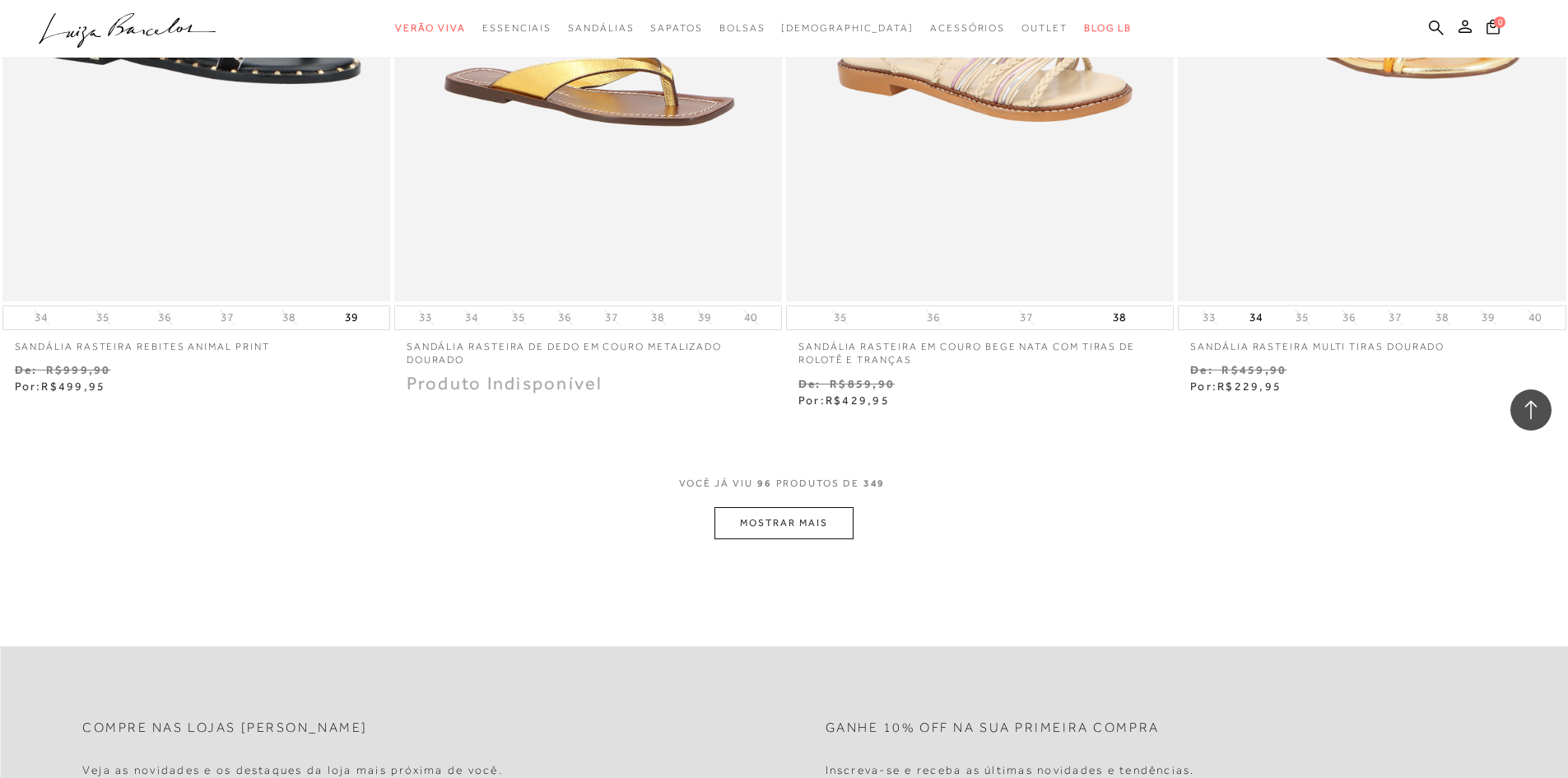
scroll to position [16630, 0]
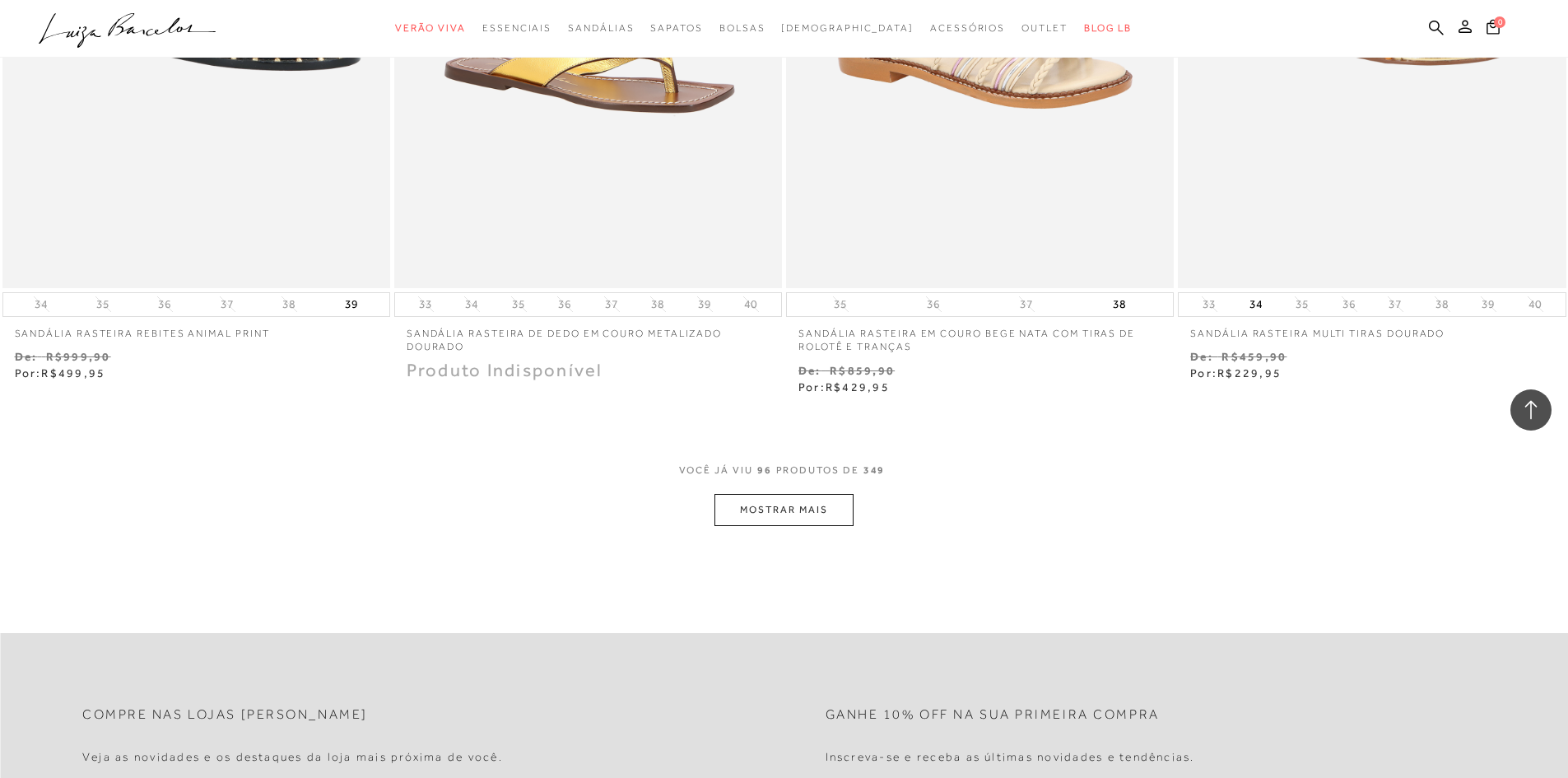
click at [823, 525] on button "MOSTRAR MAIS" at bounding box center [783, 510] width 139 height 32
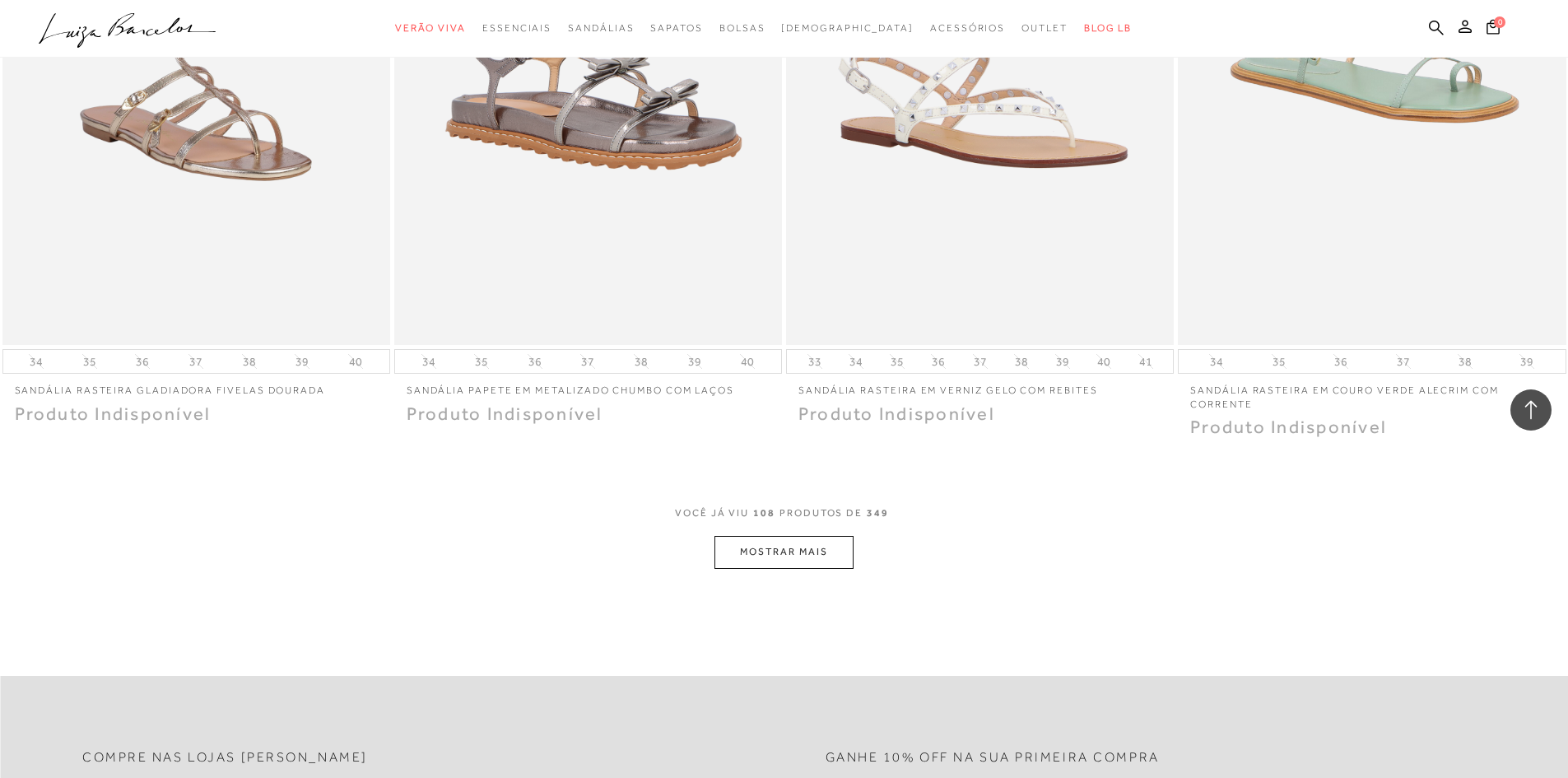
scroll to position [18687, 0]
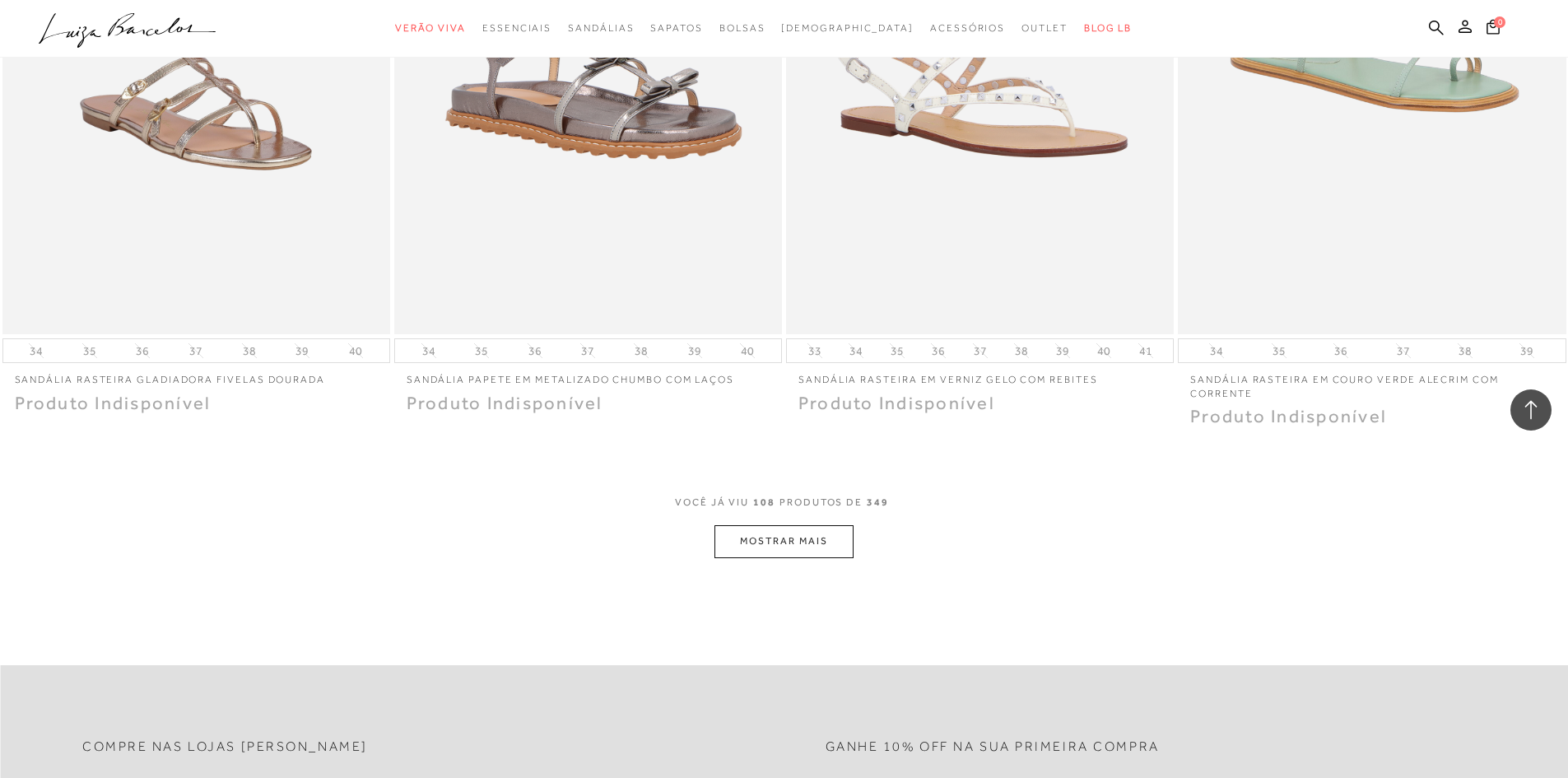
click at [838, 550] on button "MOSTRAR MAIS" at bounding box center [783, 541] width 139 height 32
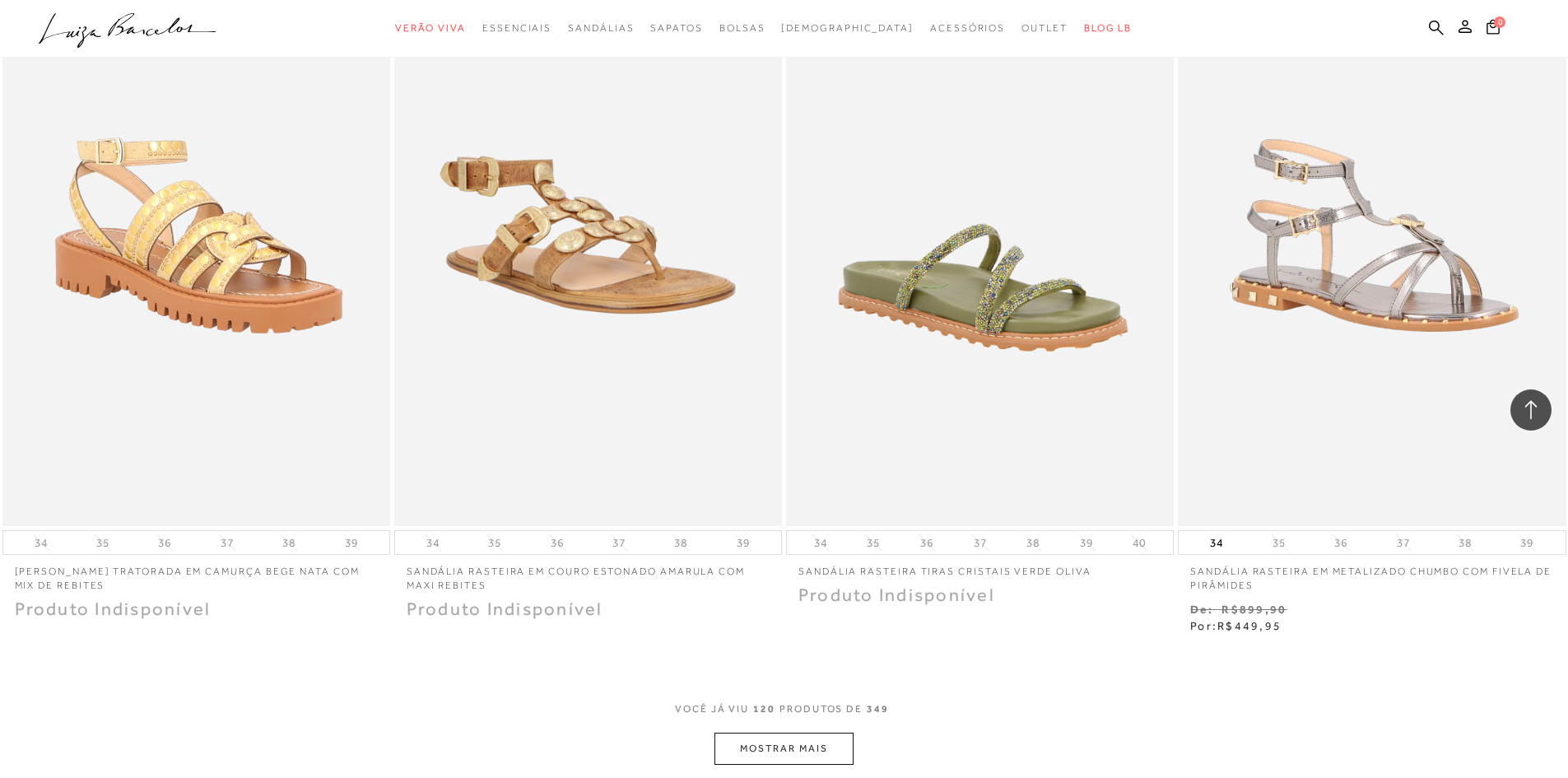
scroll to position [20827, 0]
